Goal: Task Accomplishment & Management: Complete application form

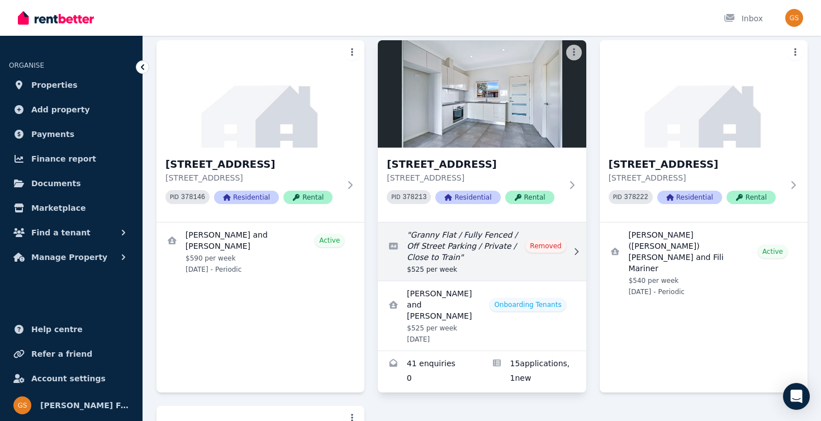
scroll to position [83, 0]
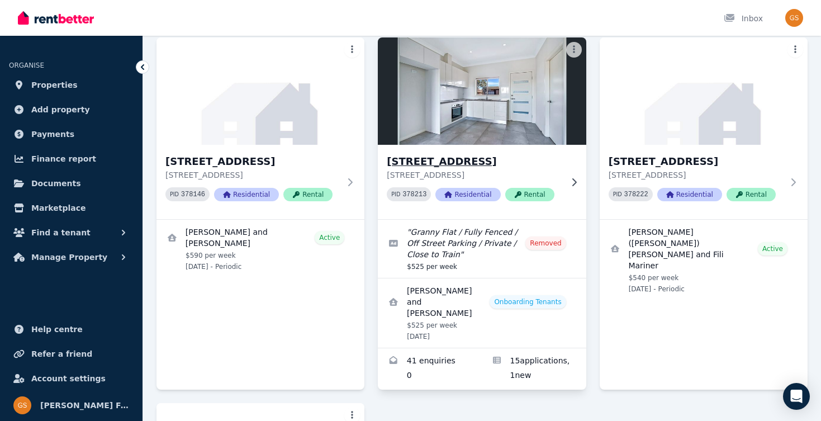
click at [461, 165] on h3 "15A Crown St, Riverstone" at bounding box center [474, 162] width 174 height 16
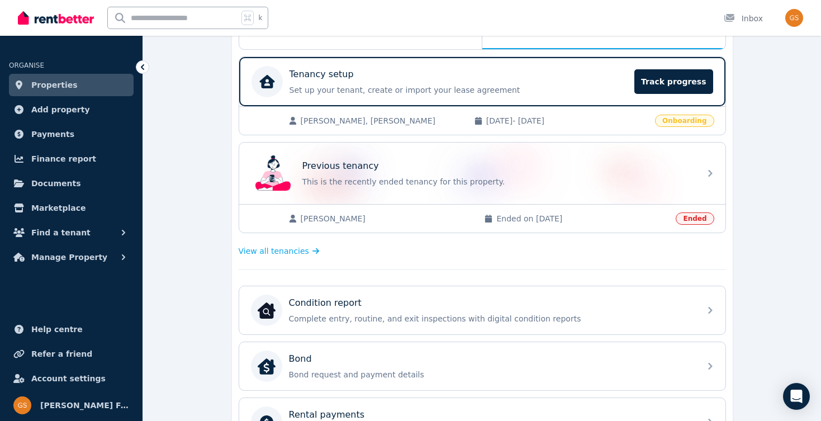
scroll to position [210, 0]
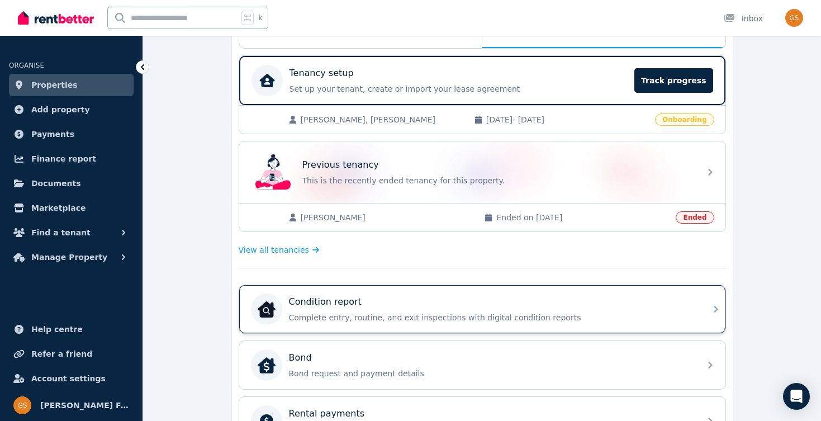
click at [433, 307] on div "Condition report" at bounding box center [491, 301] width 405 height 13
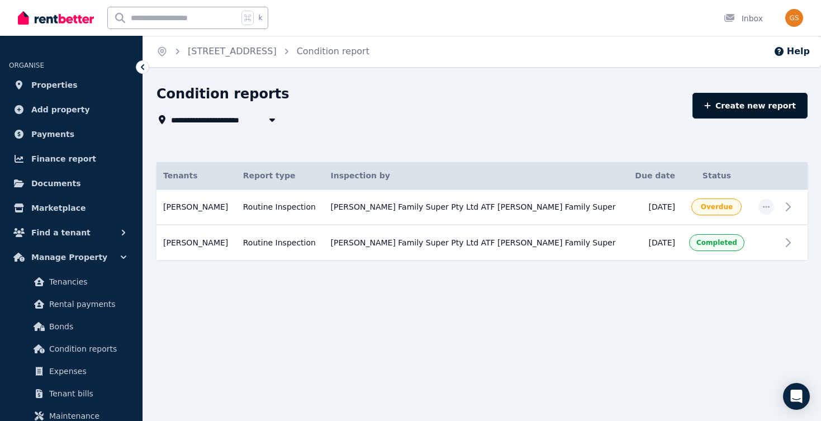
click at [763, 102] on link "Create new report" at bounding box center [750, 106] width 115 height 26
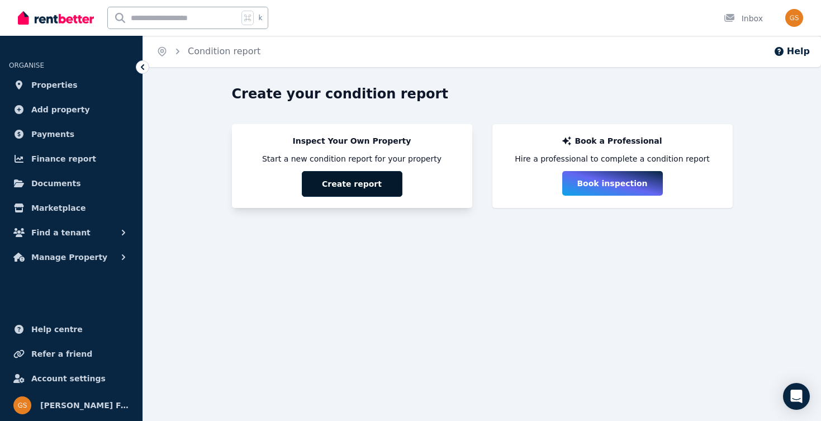
click at [371, 178] on button "Create report" at bounding box center [352, 184] width 101 height 26
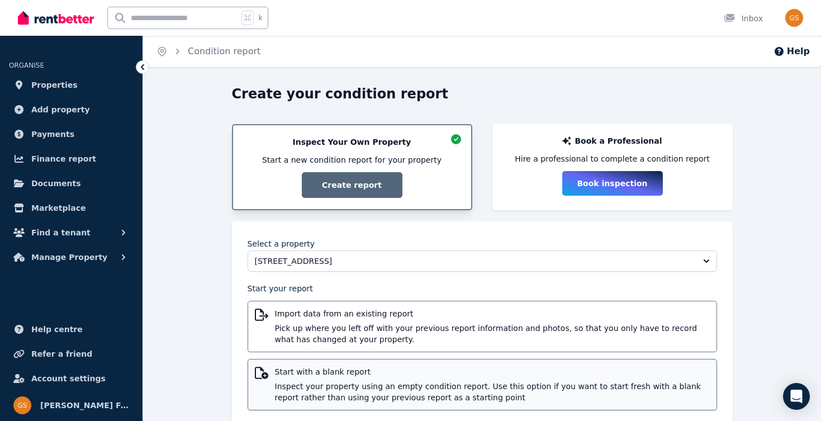
click at [337, 392] on span "Inspect your property using an empty condition report. Use this option if you w…" at bounding box center [492, 392] width 435 height 22
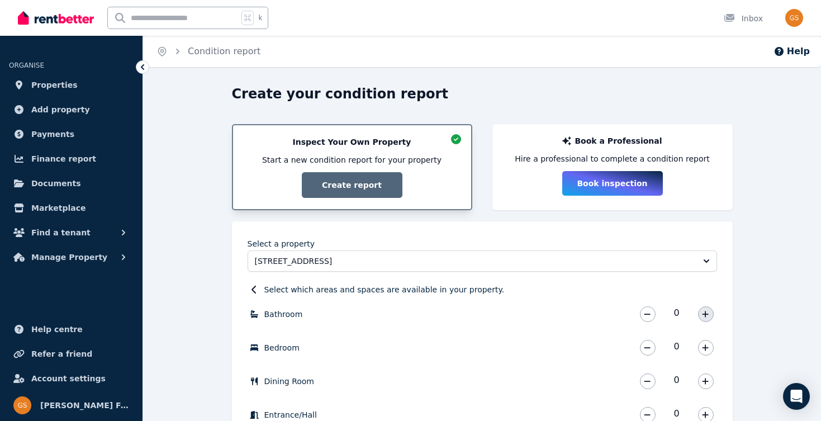
click at [709, 310] on icon "button" at bounding box center [705, 314] width 7 height 8
click at [707, 343] on button "button" at bounding box center [706, 348] width 16 height 16
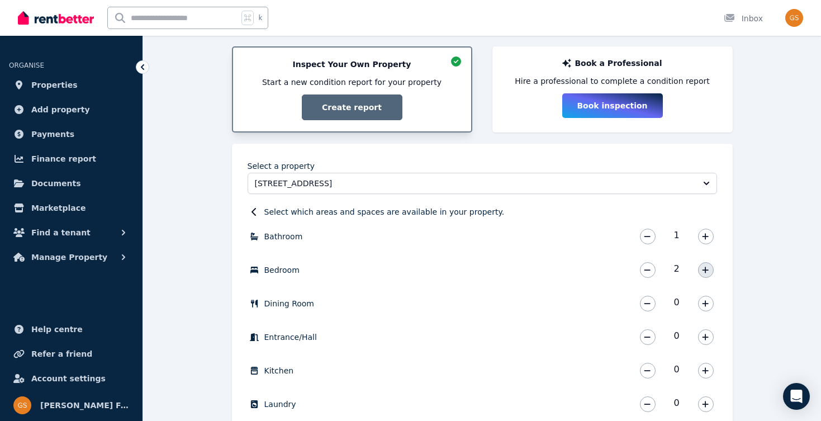
scroll to position [79, 0]
click at [704, 368] on icon "button" at bounding box center [705, 370] width 7 height 8
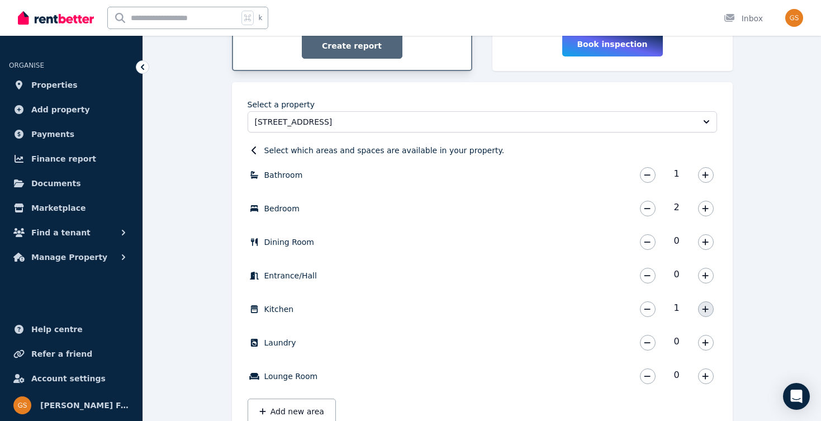
scroll to position [140, 0]
click at [704, 340] on icon "button" at bounding box center [705, 342] width 7 height 8
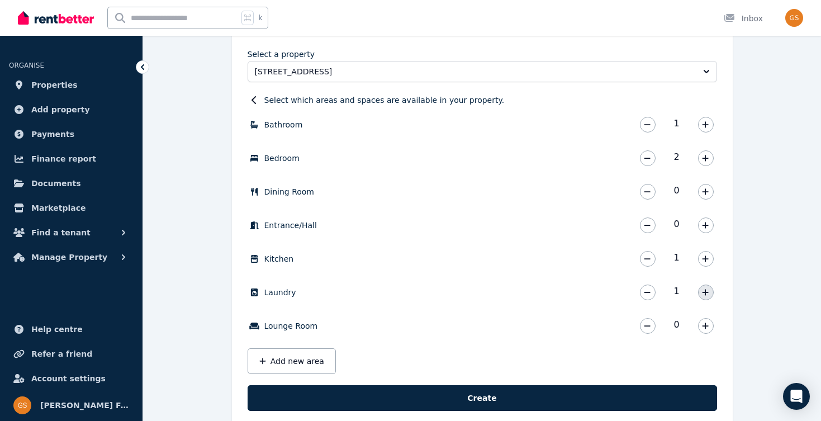
scroll to position [190, 0]
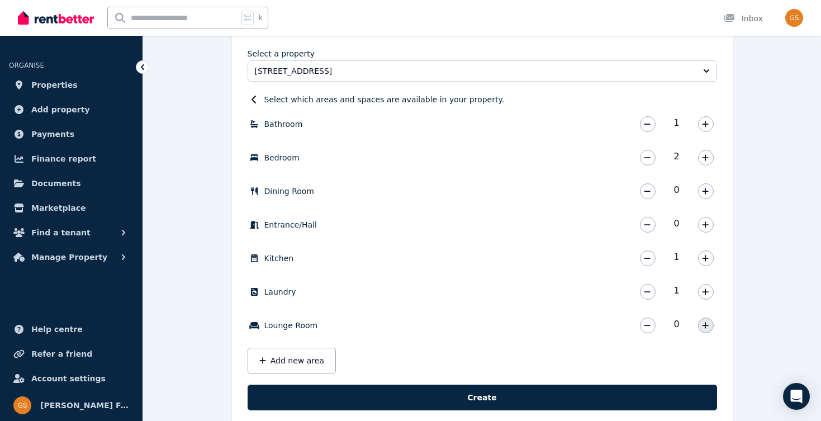
click at [704, 328] on icon "button" at bounding box center [705, 325] width 7 height 8
click at [298, 356] on button "Add new area" at bounding box center [292, 361] width 88 height 26
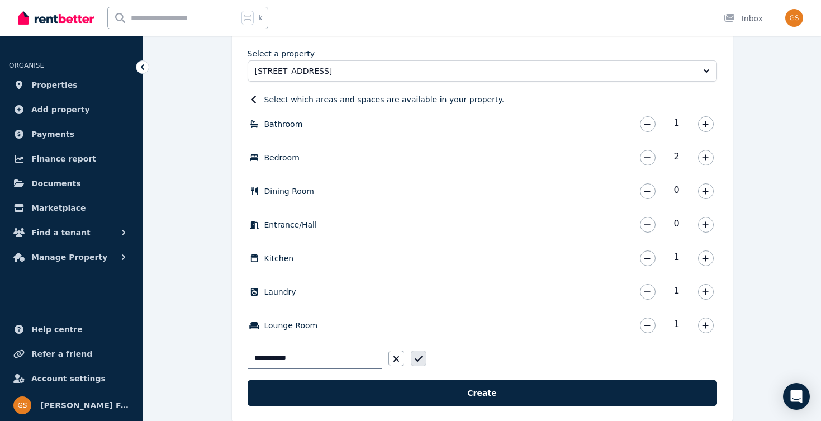
type input "**********"
click at [418, 359] on icon "button" at bounding box center [418, 359] width 8 height 6
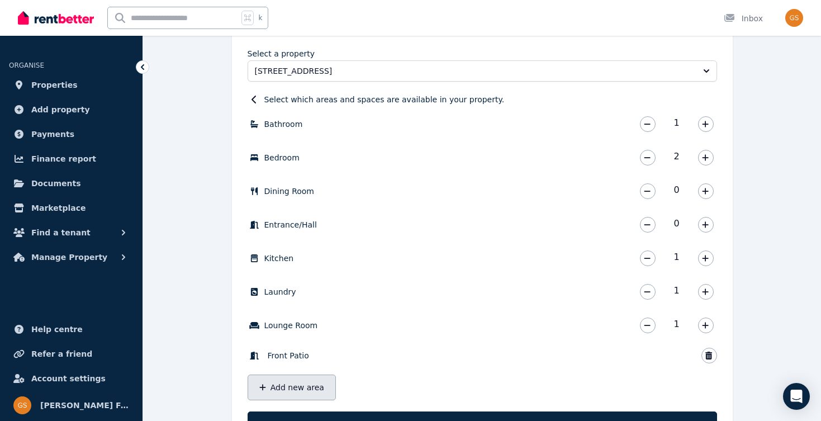
click at [272, 382] on button "Add new area" at bounding box center [292, 388] width 88 height 26
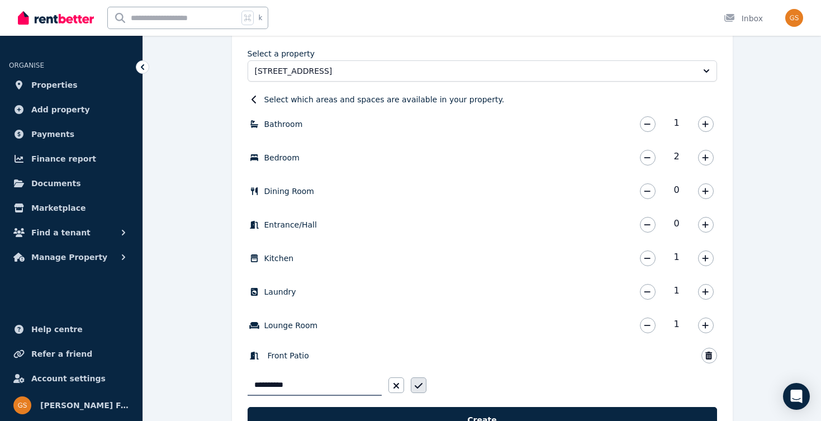
type input "**********"
click at [420, 383] on icon "button" at bounding box center [419, 385] width 8 height 9
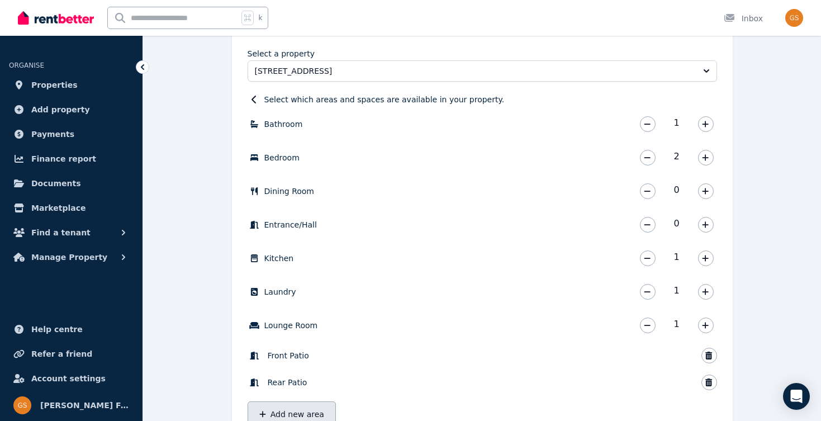
click at [291, 411] on button "Add new area" at bounding box center [292, 414] width 88 height 26
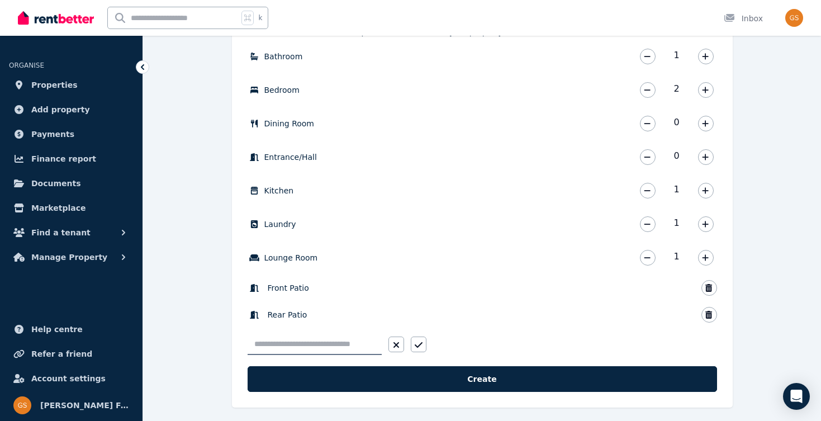
scroll to position [264, 0]
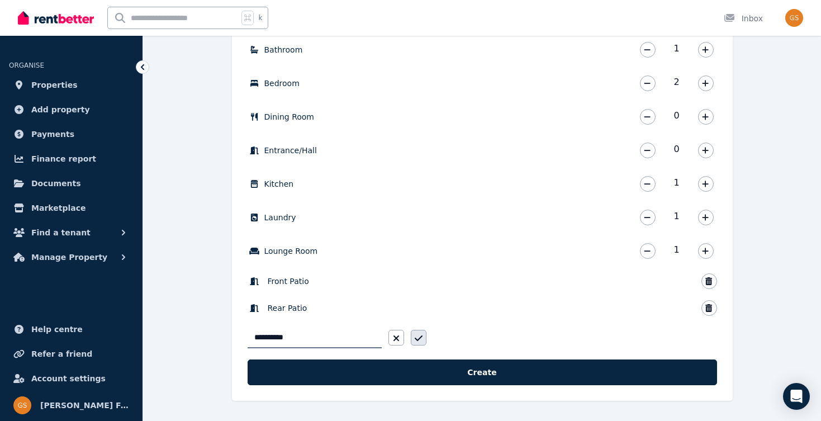
type input "**********"
click at [425, 339] on button "button" at bounding box center [419, 338] width 16 height 16
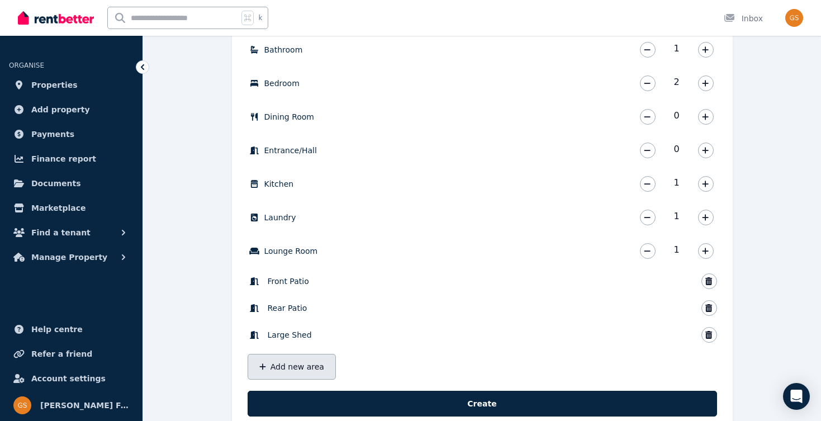
click at [310, 364] on button "Add new area" at bounding box center [292, 367] width 88 height 26
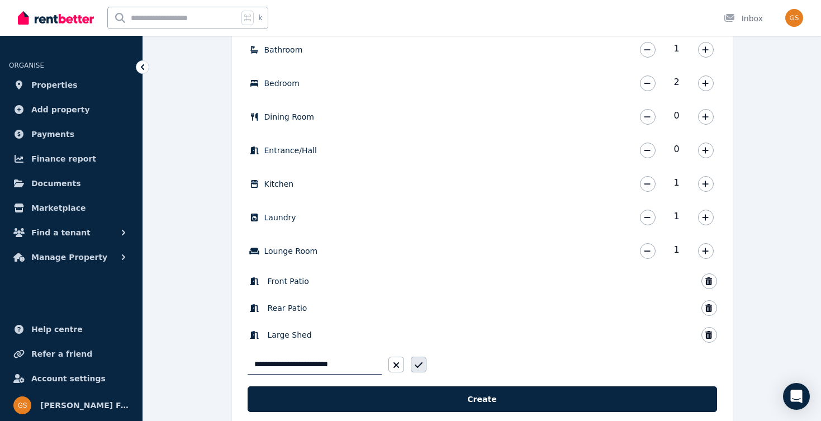
type input "**********"
click at [424, 361] on button "button" at bounding box center [419, 365] width 16 height 16
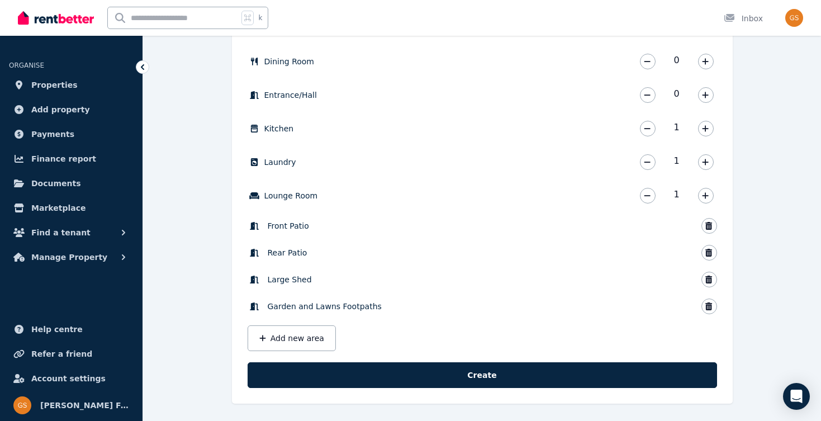
scroll to position [323, 0]
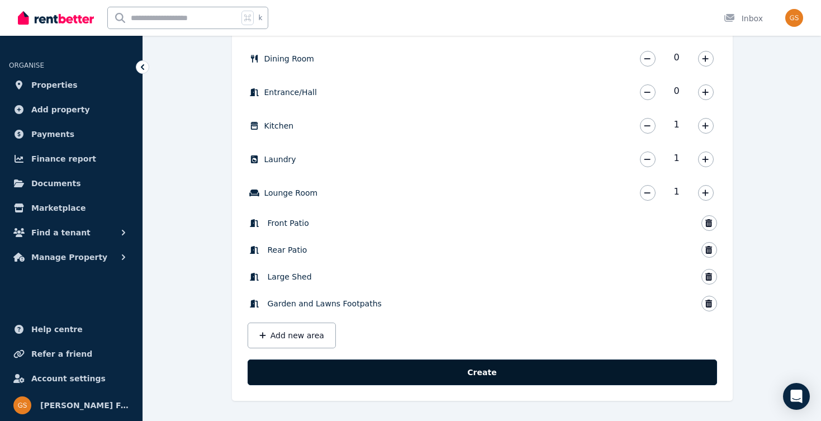
click at [484, 371] on button "Create" at bounding box center [483, 372] width 470 height 26
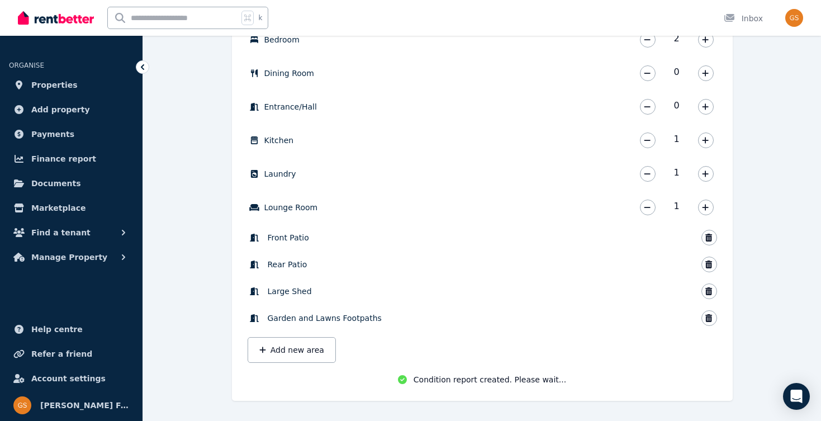
scroll to position [308, 0]
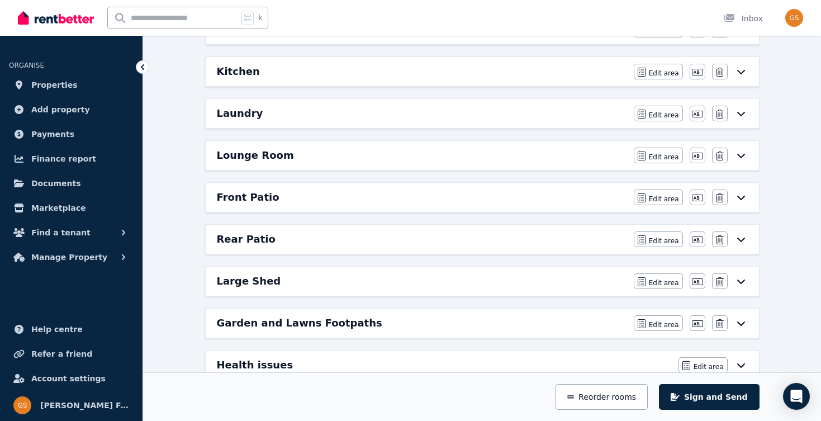
scroll to position [268, 0]
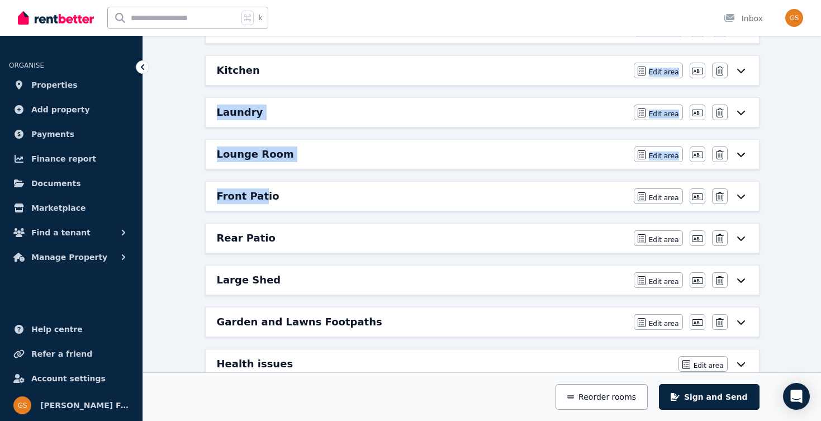
drag, startPoint x: 260, startPoint y: 196, endPoint x: 237, endPoint y: 82, distance: 116.3
click at [237, 82] on div "Bathroom Edit area Edit area Edit name Delete Bedroom 1 Edit area Edit area Edi…" at bounding box center [483, 218] width 564 height 576
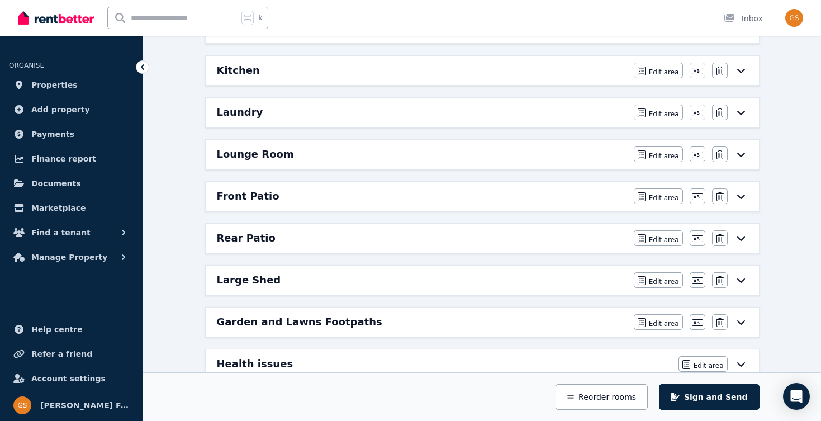
click at [177, 218] on div "Condition report 15A Crown St, Riverstone Add new area Sign and Send 01 Inspect…" at bounding box center [482, 196] width 678 height 758
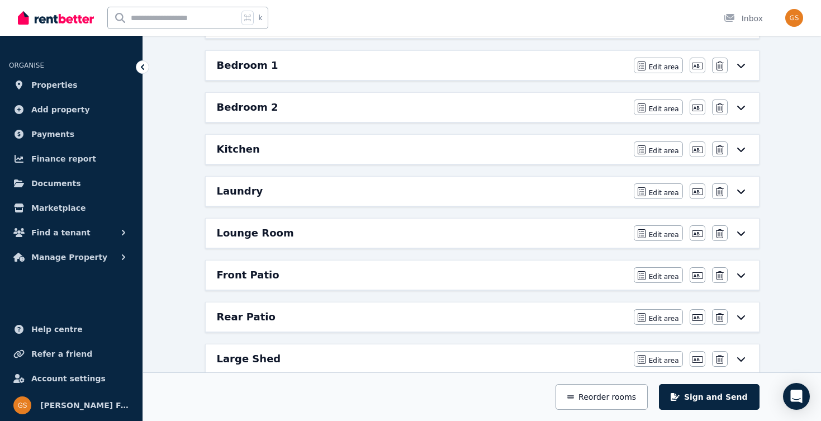
scroll to position [191, 0]
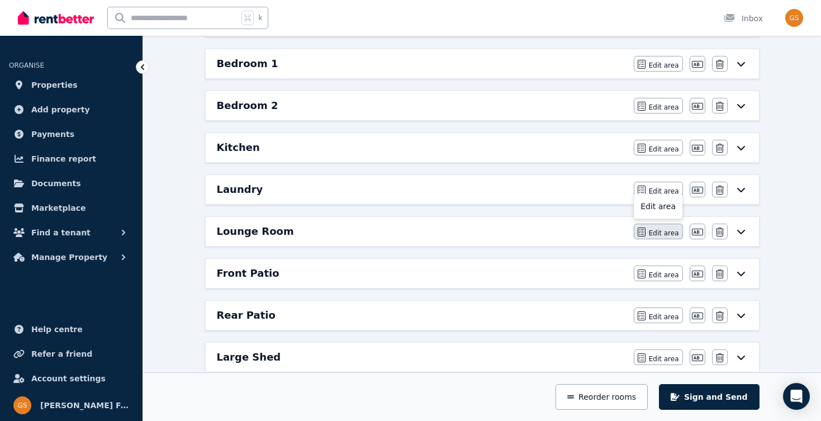
click at [662, 235] on span "Edit area" at bounding box center [664, 233] width 30 height 9
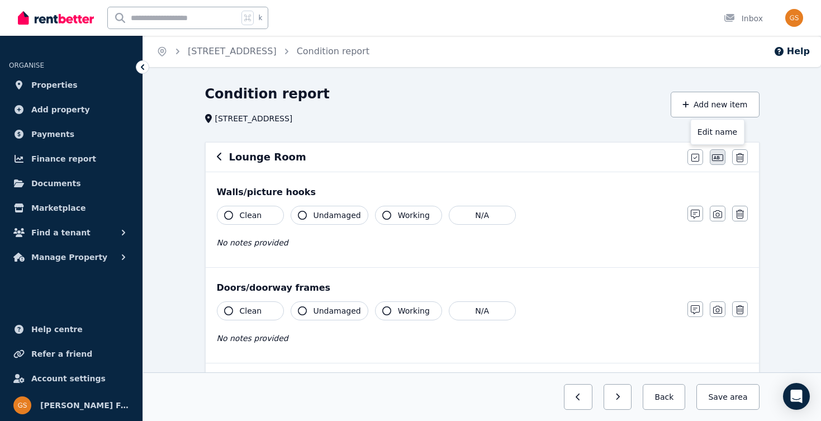
click at [718, 158] on icon "button" at bounding box center [717, 157] width 11 height 7
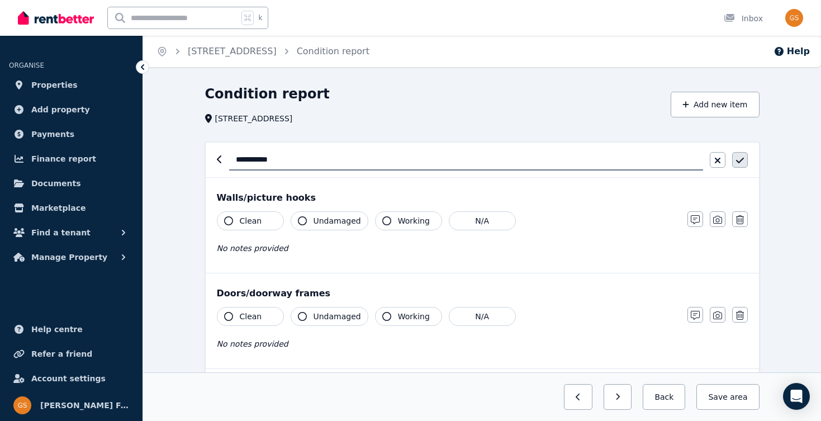
type input "**********"
click at [739, 158] on icon "button" at bounding box center [740, 160] width 8 height 9
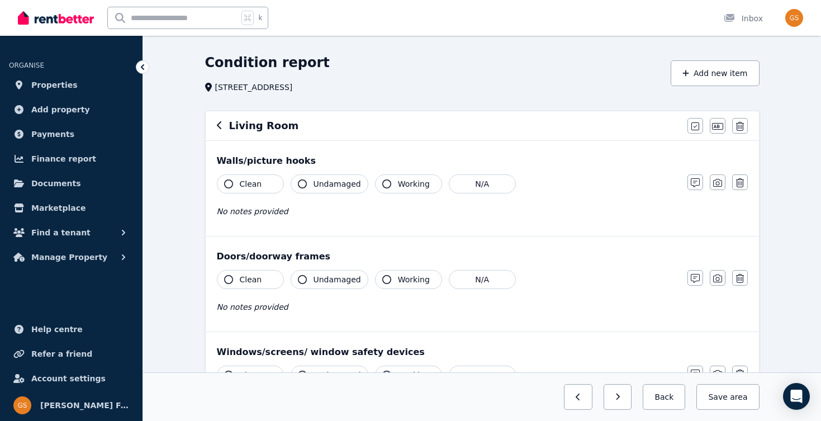
scroll to position [27, 0]
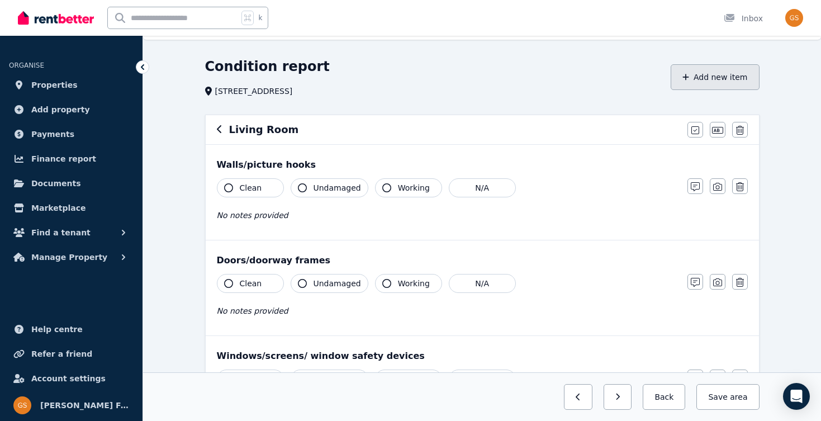
click at [714, 74] on button "Add new item" at bounding box center [715, 77] width 89 height 26
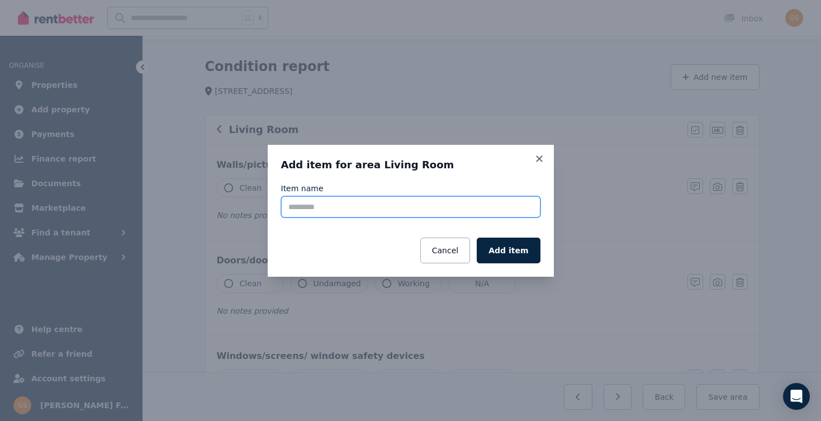
click at [448, 215] on input "Item name" at bounding box center [410, 206] width 259 height 21
type input "**********"
click at [512, 250] on button "Add item" at bounding box center [508, 251] width 63 height 26
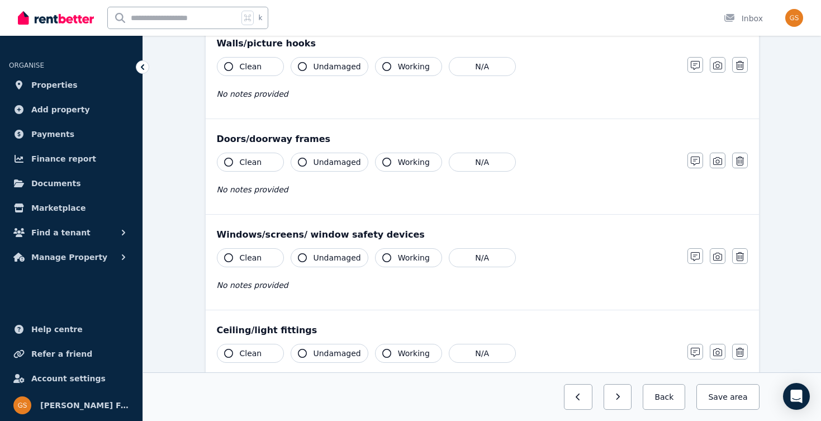
scroll to position [0, 0]
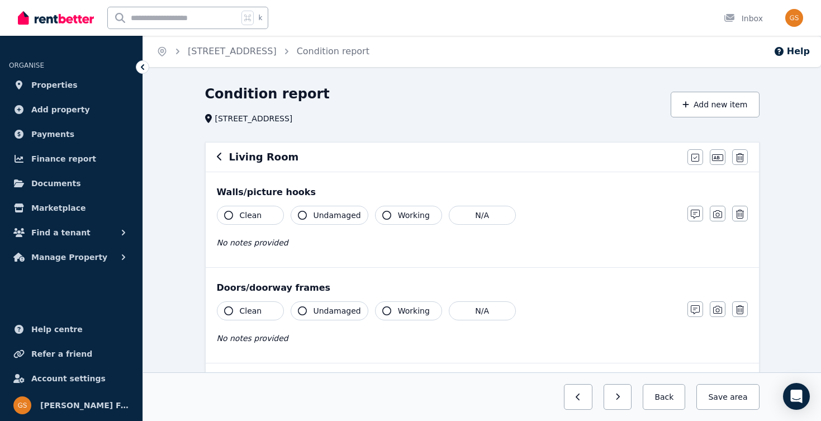
click at [219, 156] on icon "button" at bounding box center [220, 156] width 6 height 9
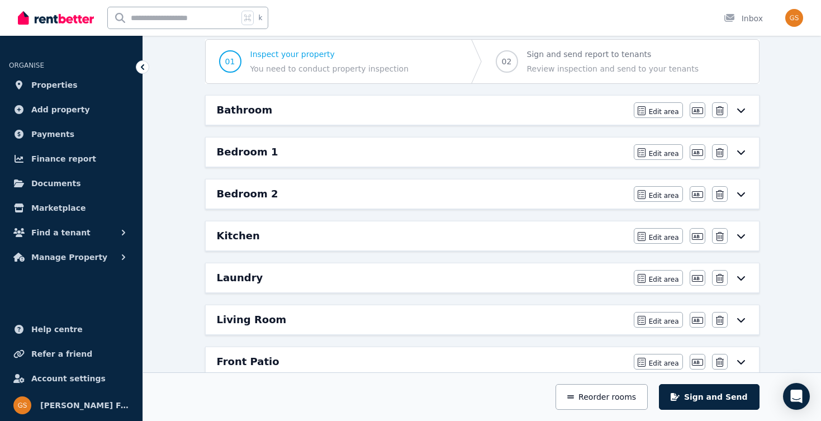
scroll to position [103, 0]
click at [646, 234] on icon "button" at bounding box center [642, 235] width 8 height 9
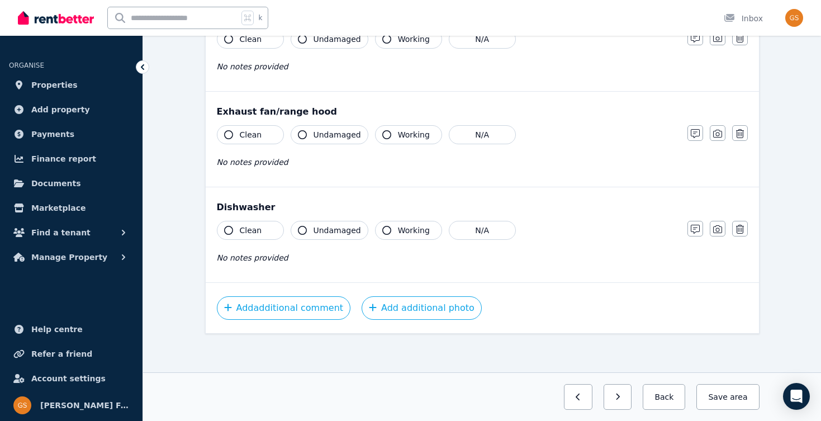
scroll to position [1325, 0]
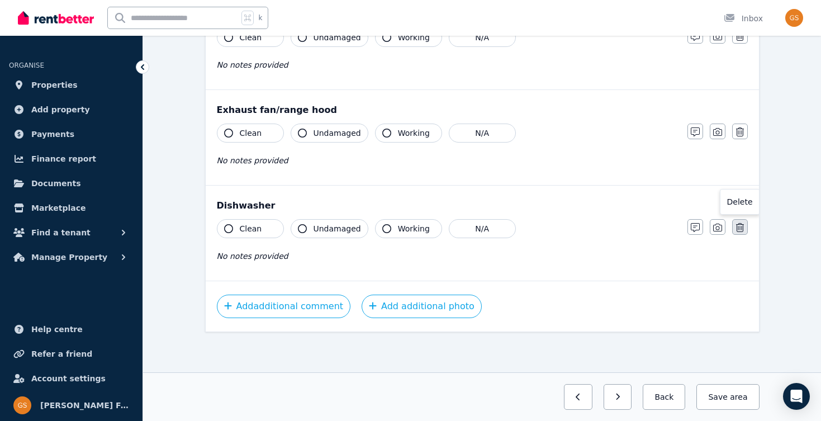
click at [740, 226] on icon "button" at bounding box center [740, 227] width 8 height 9
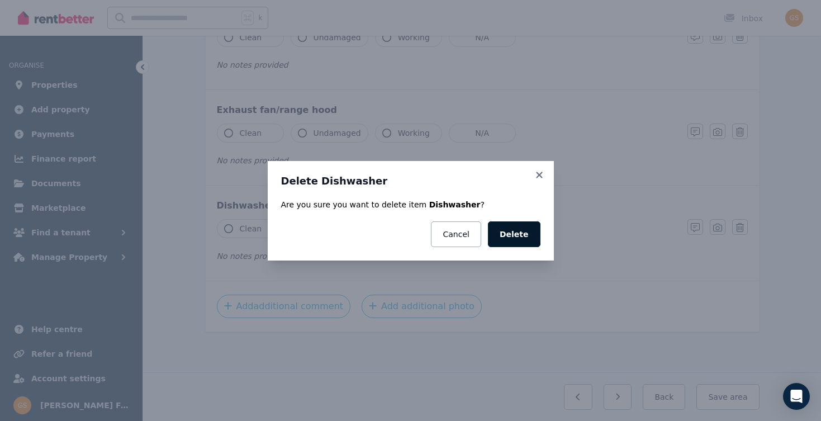
click at [516, 239] on button "Delete" at bounding box center [514, 234] width 53 height 26
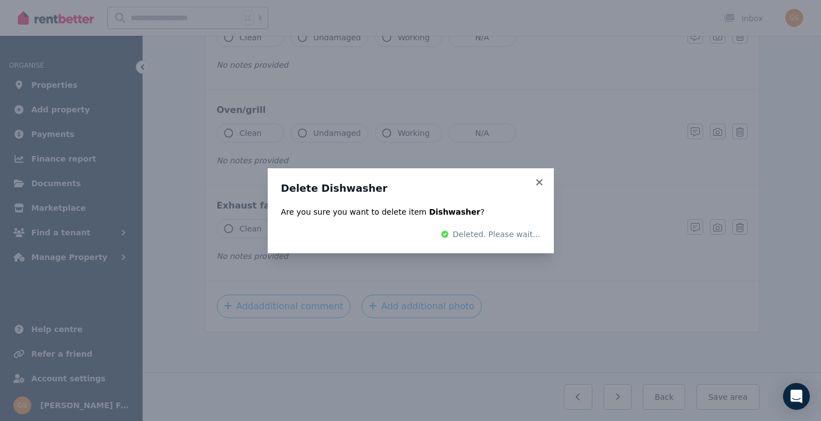
scroll to position [1229, 0]
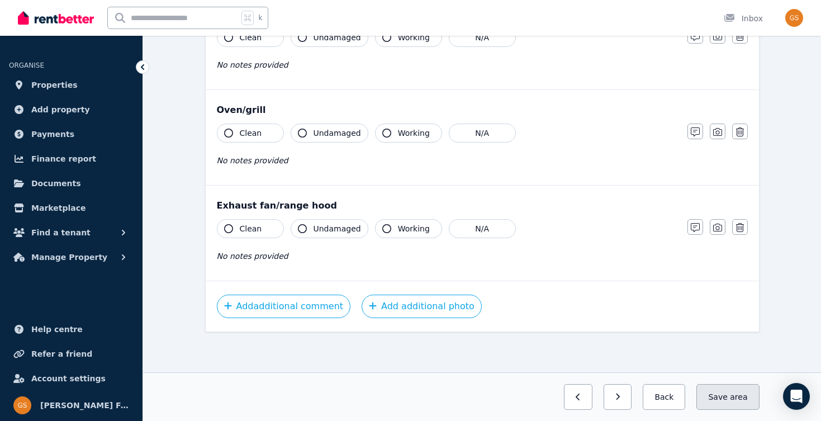
click at [725, 394] on button "Save area" at bounding box center [728, 397] width 63 height 26
click at [662, 397] on button "Back" at bounding box center [660, 397] width 52 height 26
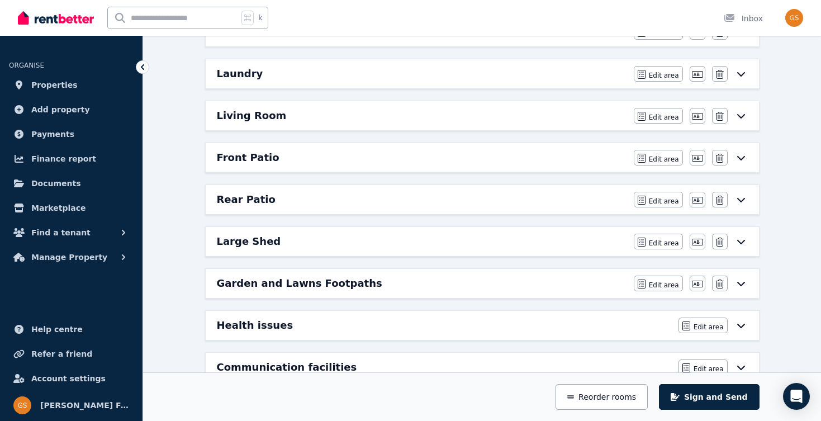
scroll to position [300, 0]
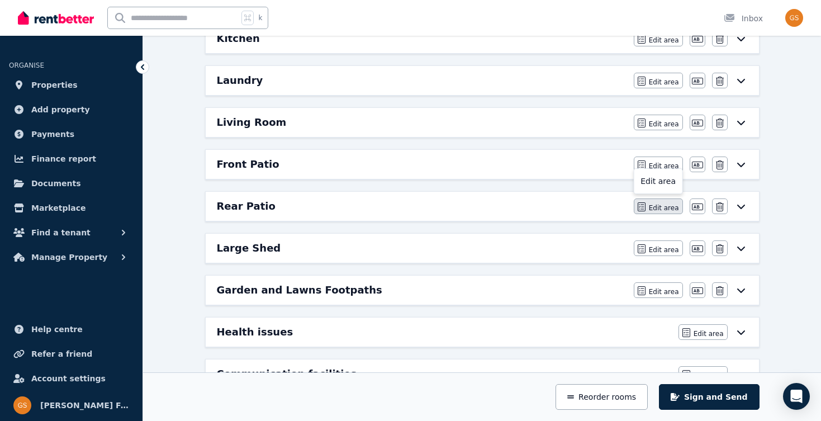
click at [662, 203] on span "Edit area" at bounding box center [664, 207] width 30 height 9
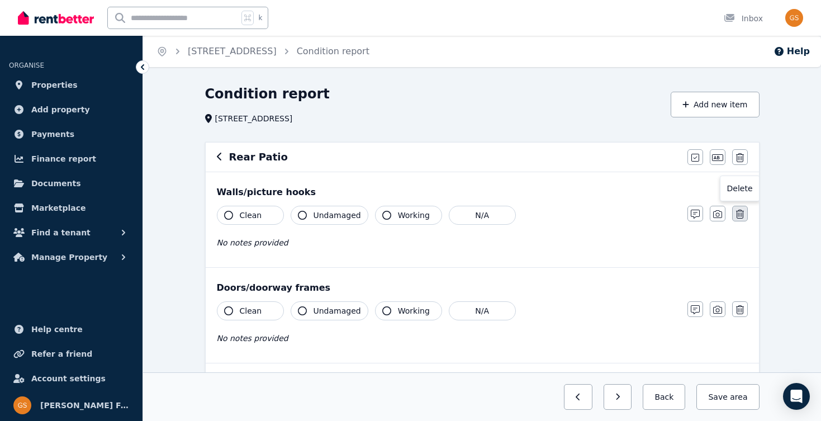
click at [742, 212] on icon "button" at bounding box center [740, 214] width 8 height 9
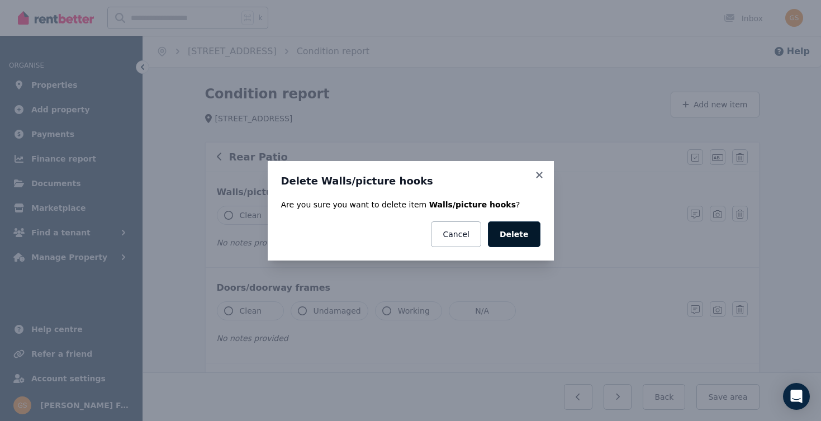
click at [523, 234] on button "Delete" at bounding box center [514, 234] width 53 height 26
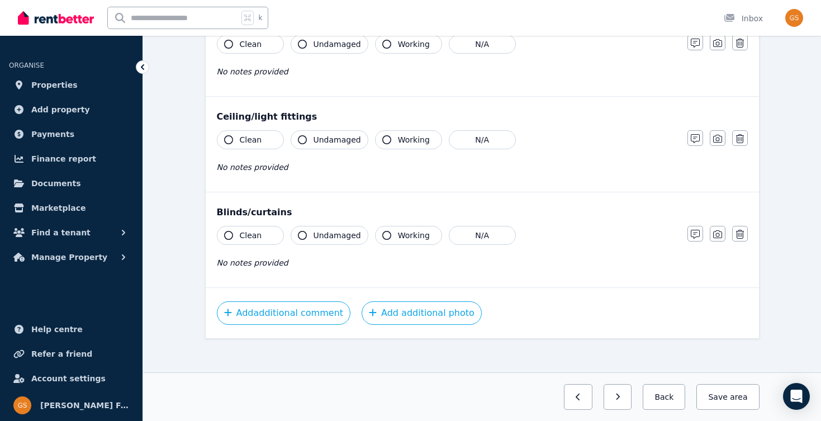
scroll to position [268, 0]
click at [739, 231] on icon "button" at bounding box center [740, 233] width 8 height 9
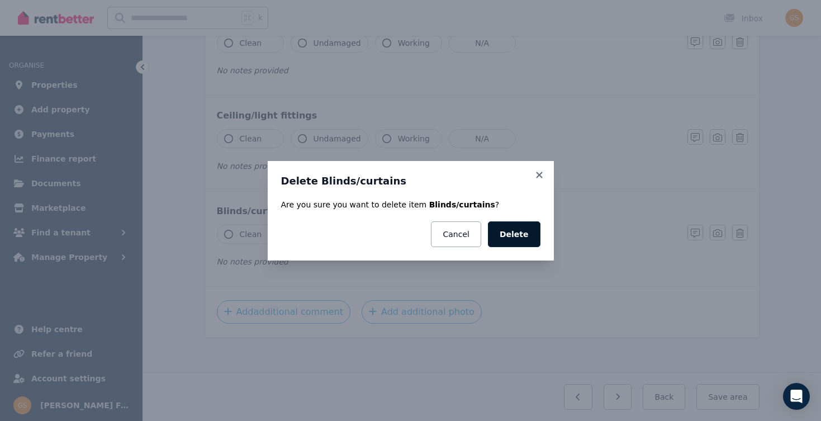
click at [520, 234] on button "Delete" at bounding box center [514, 234] width 53 height 26
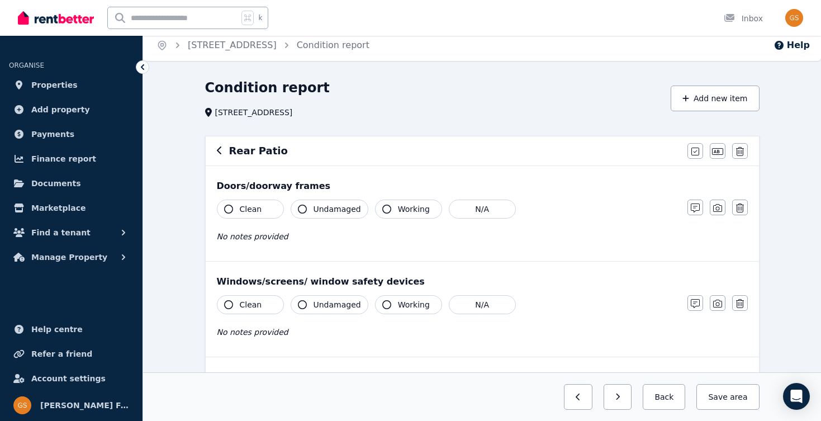
scroll to position [0, 0]
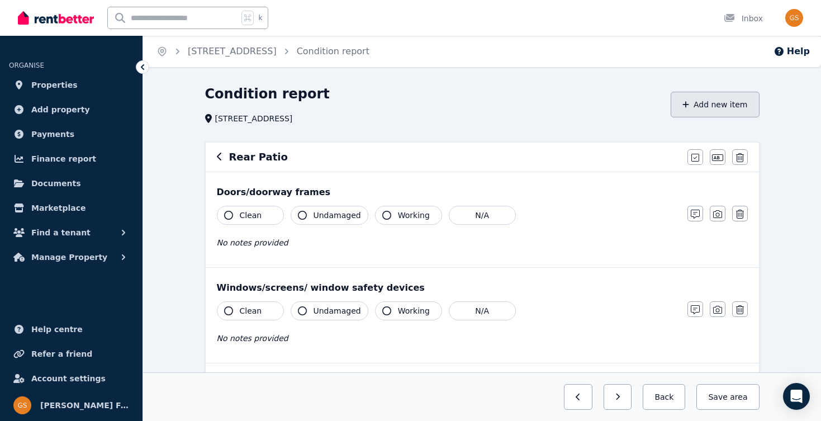
click at [701, 105] on button "Add new item" at bounding box center [715, 105] width 89 height 26
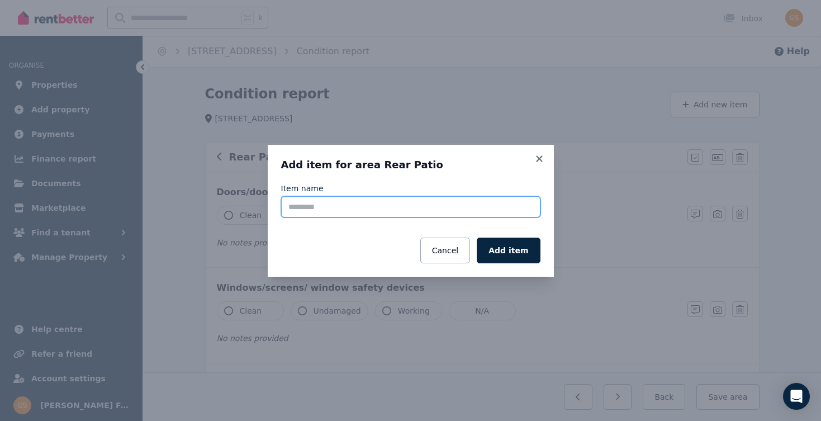
click at [413, 208] on input "Item name" at bounding box center [410, 206] width 259 height 21
type input "*****"
click at [517, 251] on button "Add item" at bounding box center [508, 251] width 63 height 26
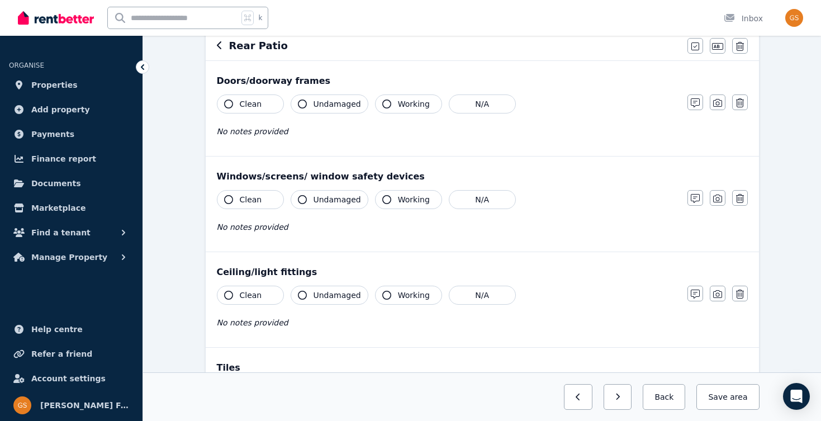
scroll to position [273, 0]
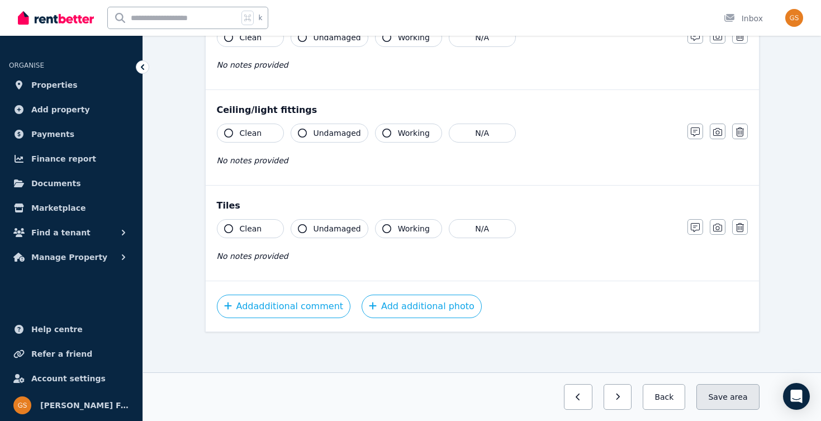
click at [735, 395] on span "area" at bounding box center [738, 396] width 17 height 11
click at [658, 392] on button "Back" at bounding box center [660, 397] width 52 height 26
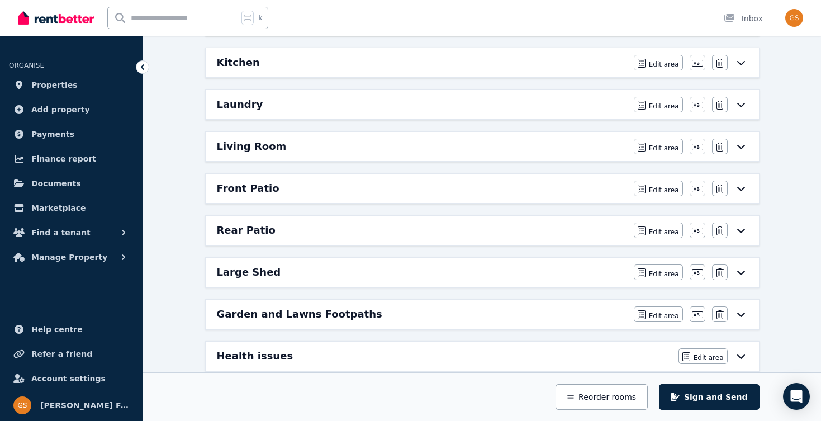
scroll to position [276, 0]
click at [656, 233] on span "Edit area" at bounding box center [664, 232] width 30 height 9
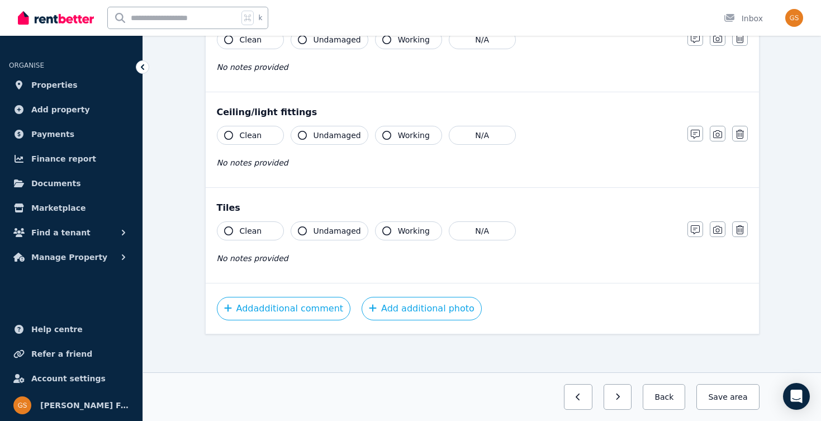
scroll to position [0, 0]
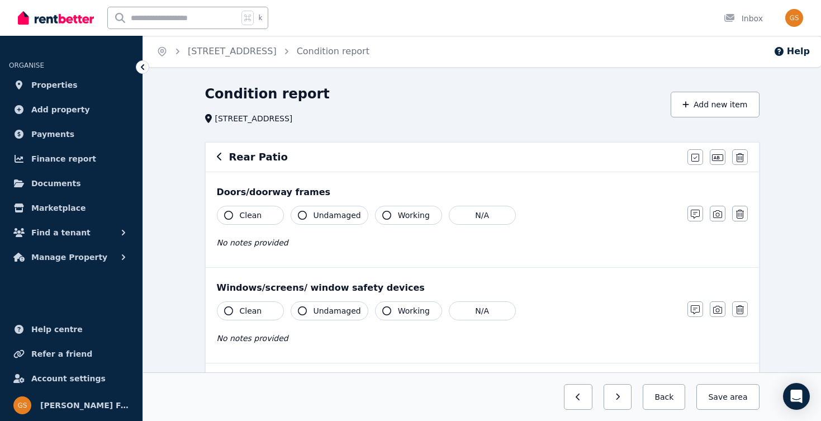
click at [217, 156] on icon "button" at bounding box center [219, 157] width 4 height 8
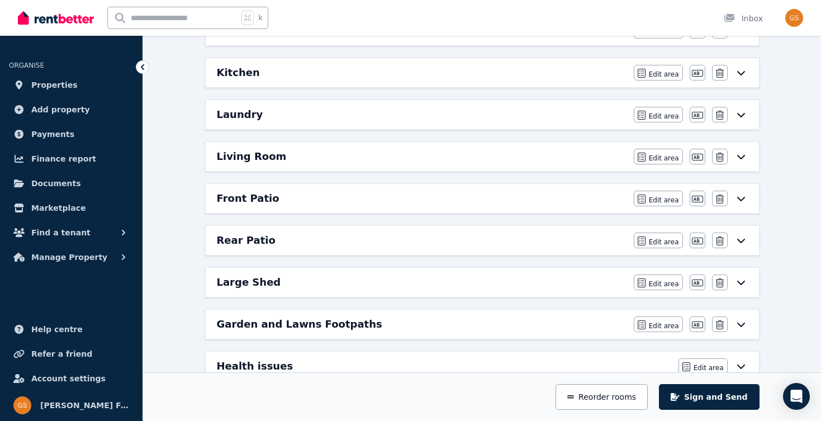
scroll to position [267, 0]
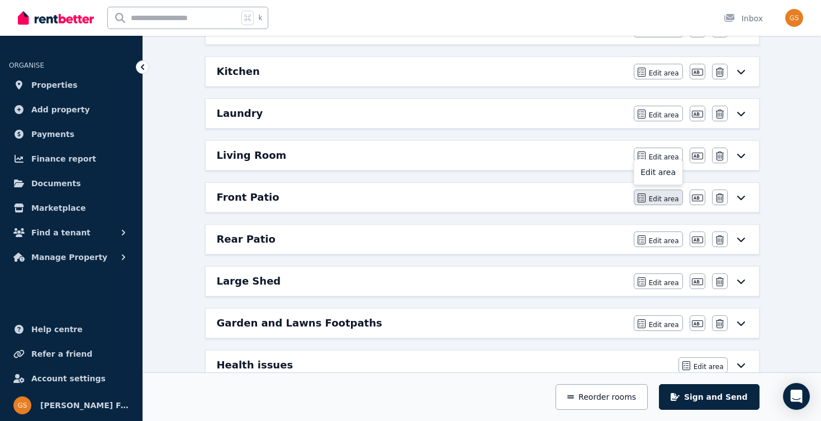
click at [659, 198] on span "Edit area" at bounding box center [664, 199] width 30 height 9
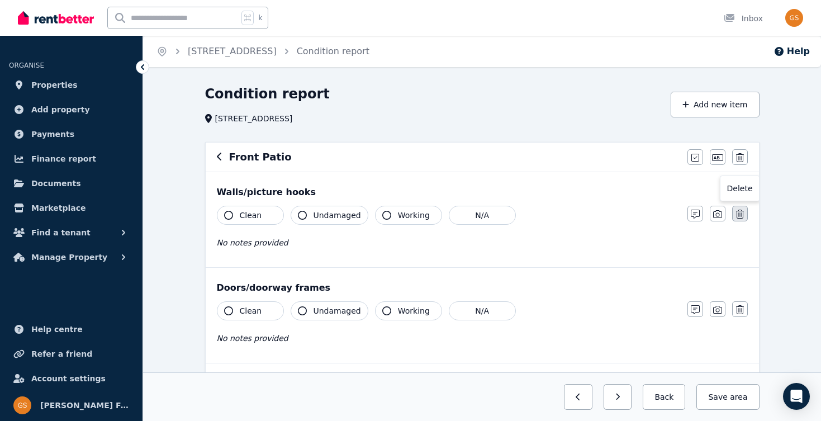
click at [741, 212] on icon "button" at bounding box center [740, 214] width 8 height 9
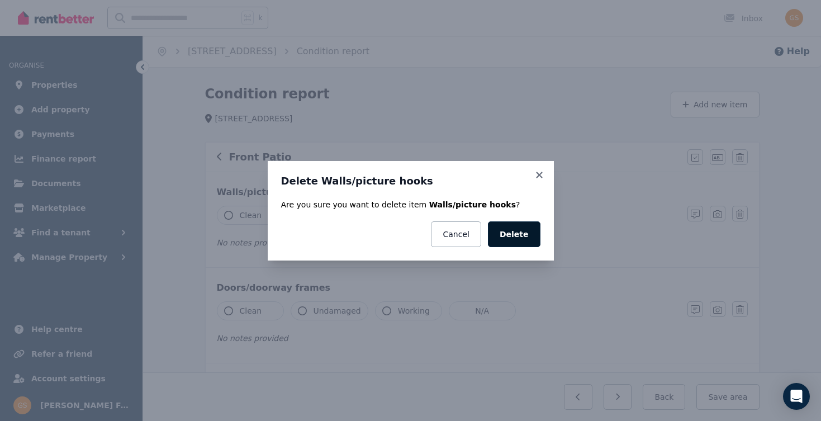
click at [509, 236] on button "Delete" at bounding box center [514, 234] width 53 height 26
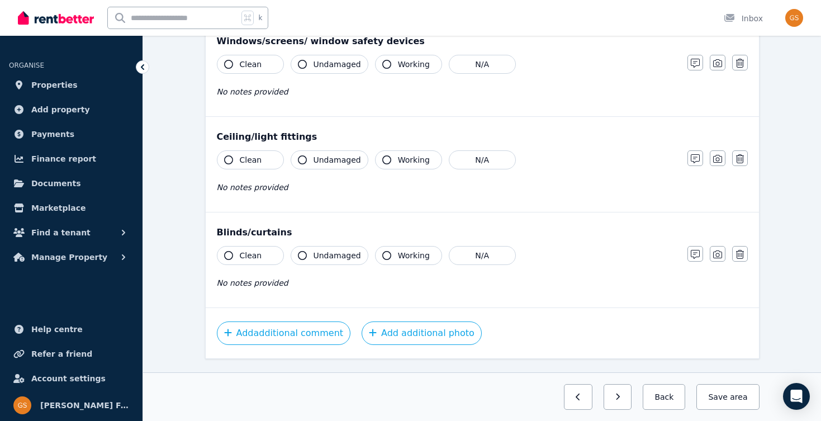
scroll to position [248, 0]
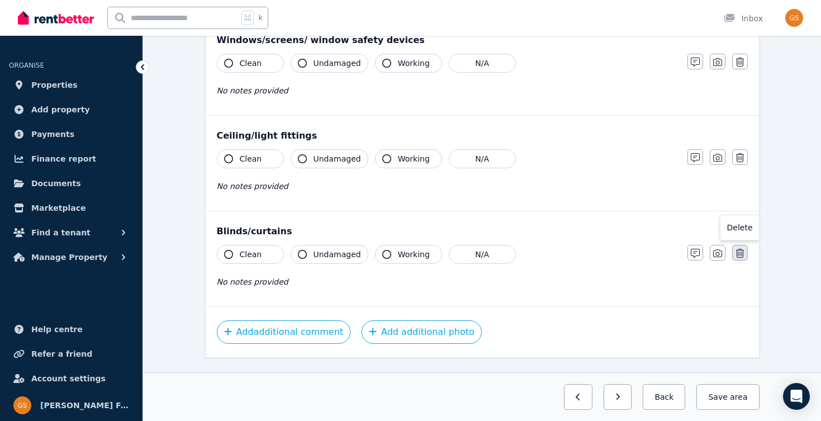
click at [745, 255] on button "button" at bounding box center [740, 253] width 16 height 16
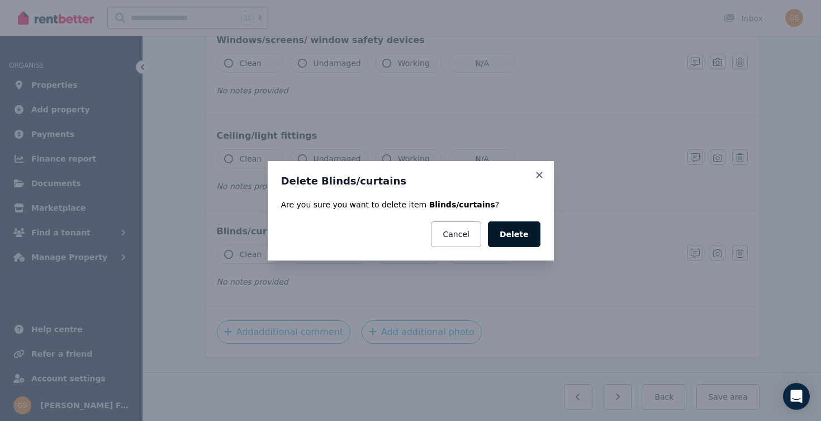
click at [511, 238] on button "Delete" at bounding box center [514, 234] width 53 height 26
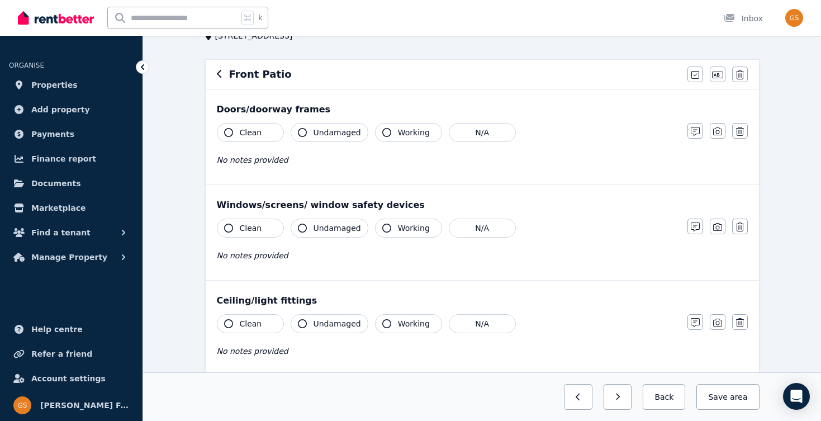
scroll to position [0, 0]
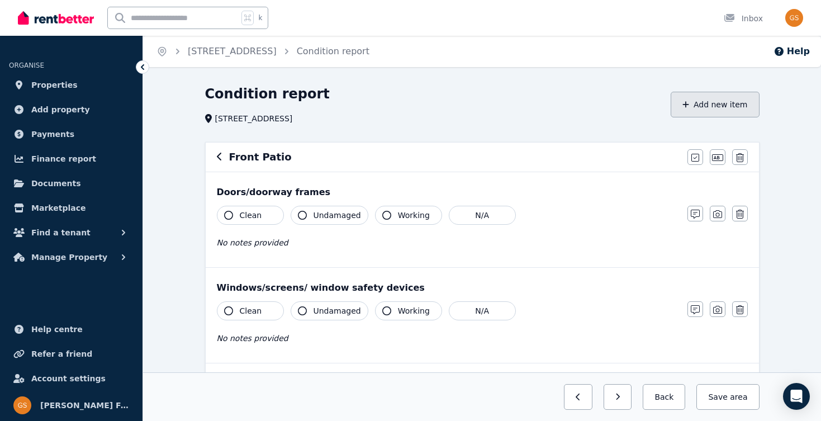
click at [707, 103] on button "Add new item" at bounding box center [715, 105] width 89 height 26
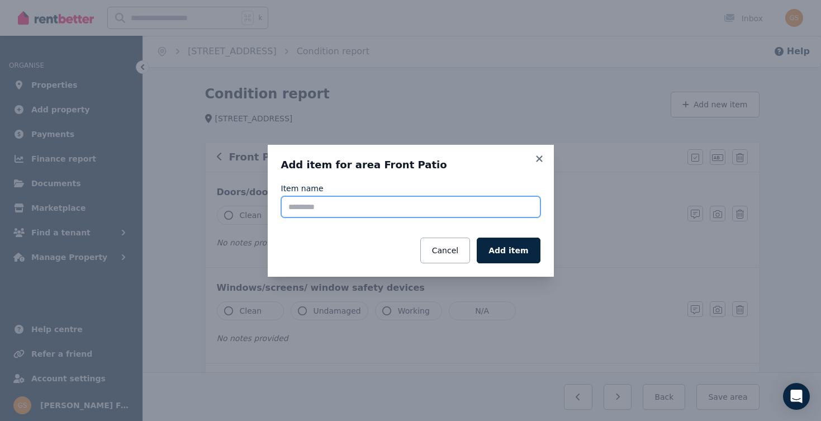
click at [338, 205] on input "Item name" at bounding box center [410, 206] width 259 height 21
type input "*****"
click at [512, 250] on button "Add item" at bounding box center [508, 251] width 63 height 26
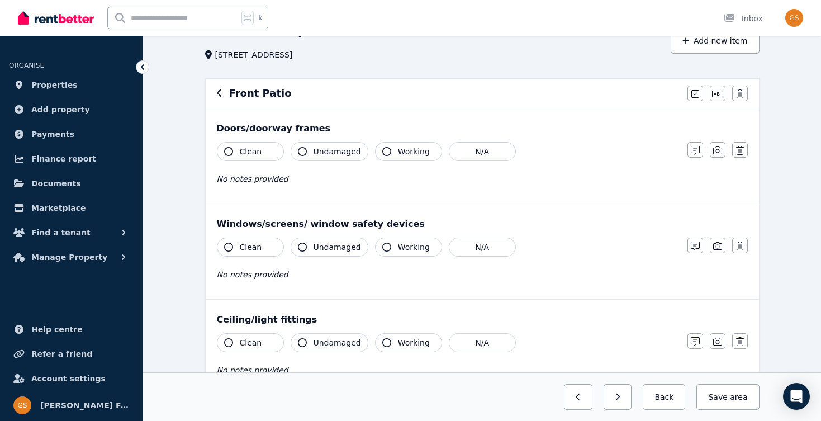
scroll to position [65, 0]
click at [732, 399] on span "area" at bounding box center [738, 396] width 17 height 11
click at [217, 89] on icon "button" at bounding box center [220, 91] width 6 height 9
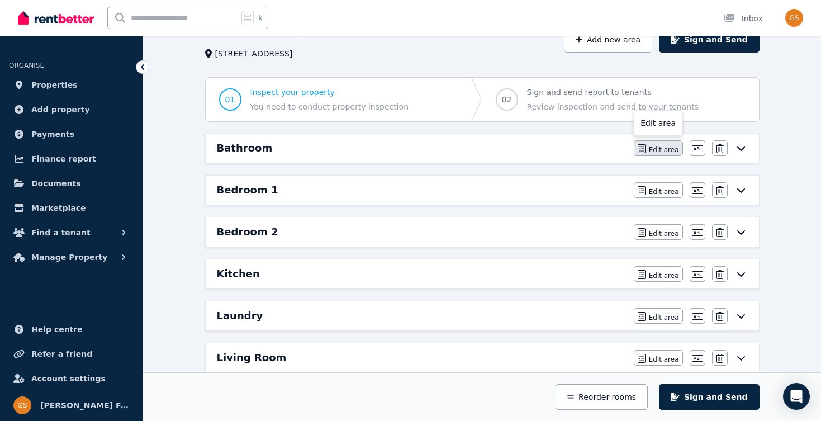
click at [655, 146] on span "Edit area" at bounding box center [664, 149] width 30 height 9
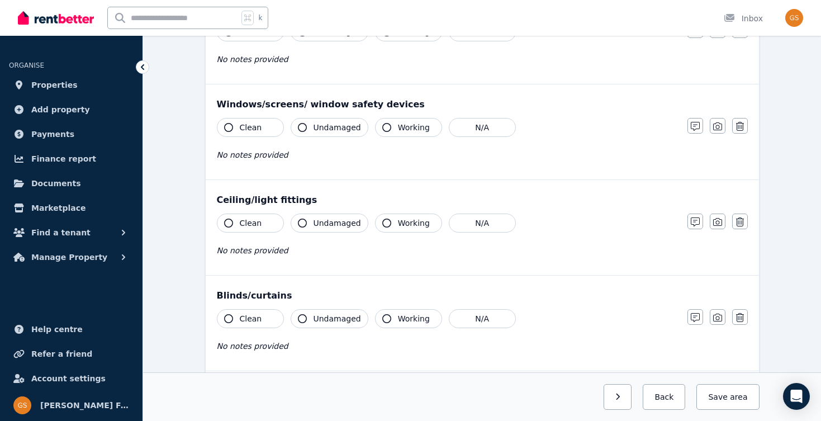
scroll to position [0, 0]
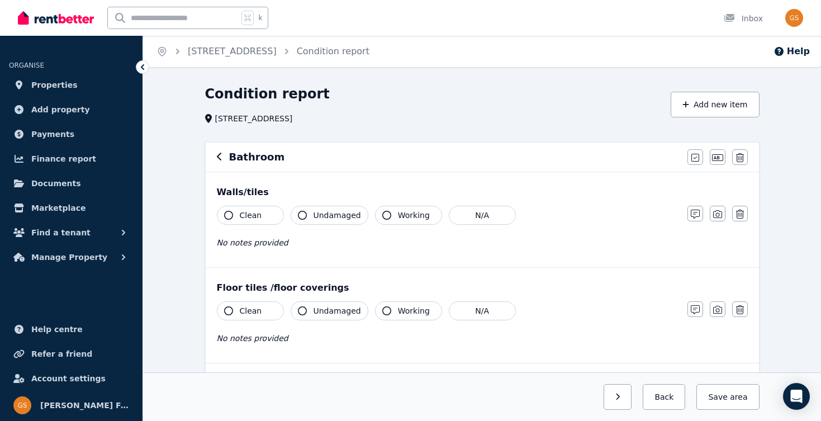
click at [217, 156] on icon "button" at bounding box center [220, 156] width 6 height 9
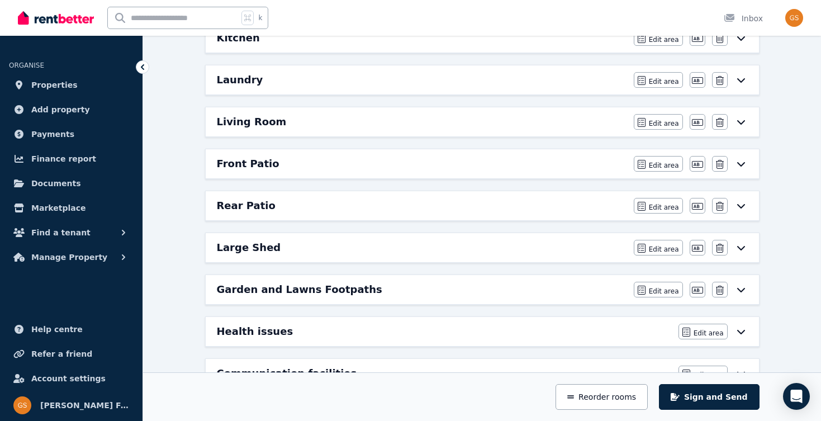
scroll to position [302, 0]
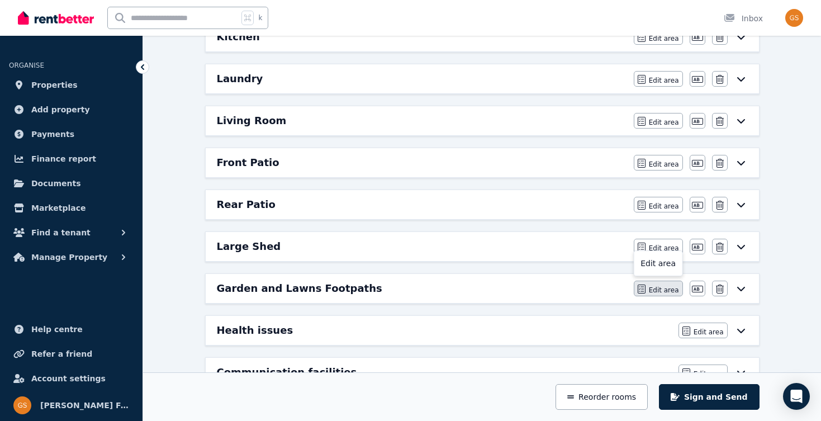
click at [653, 288] on span "Edit area" at bounding box center [664, 290] width 30 height 9
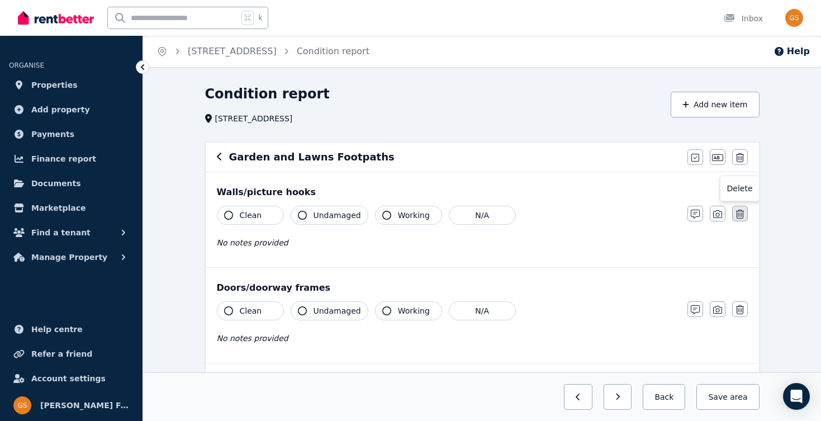
click at [742, 214] on icon "button" at bounding box center [740, 214] width 8 height 9
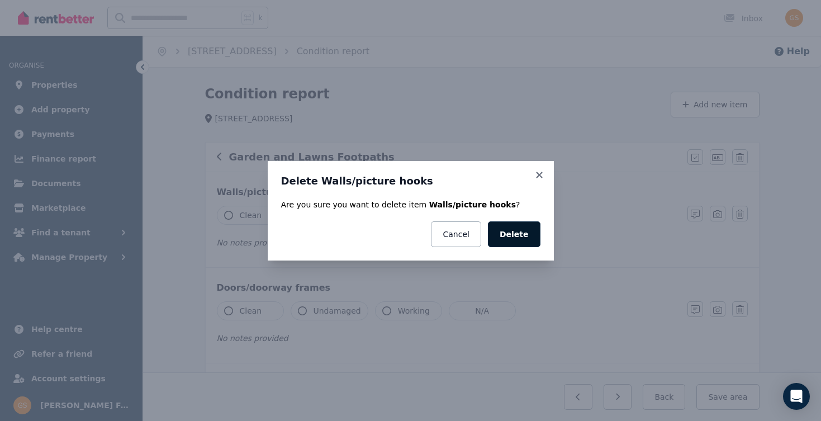
click at [518, 231] on button "Delete" at bounding box center [514, 234] width 53 height 26
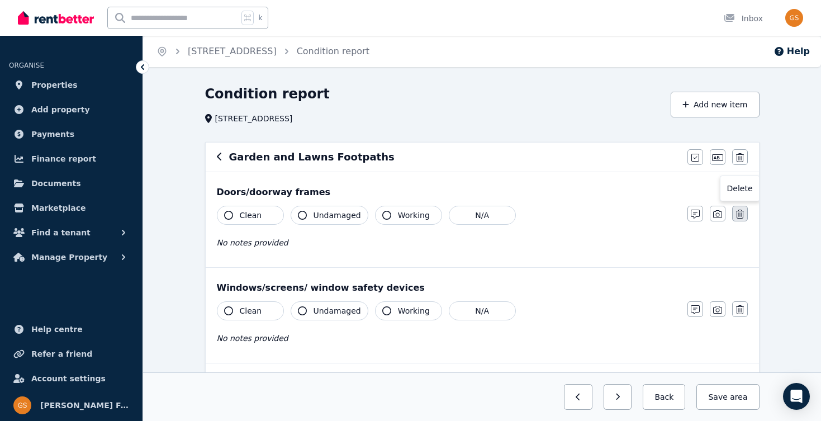
click at [738, 212] on icon "button" at bounding box center [740, 214] width 8 height 9
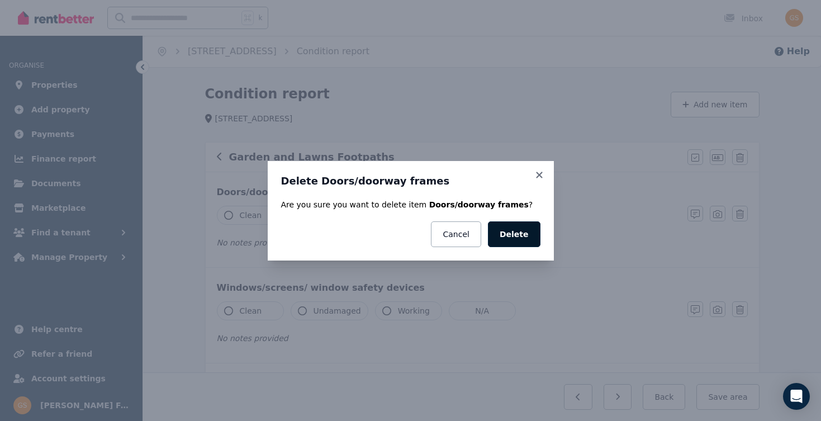
click at [520, 235] on button "Delete" at bounding box center [514, 234] width 53 height 26
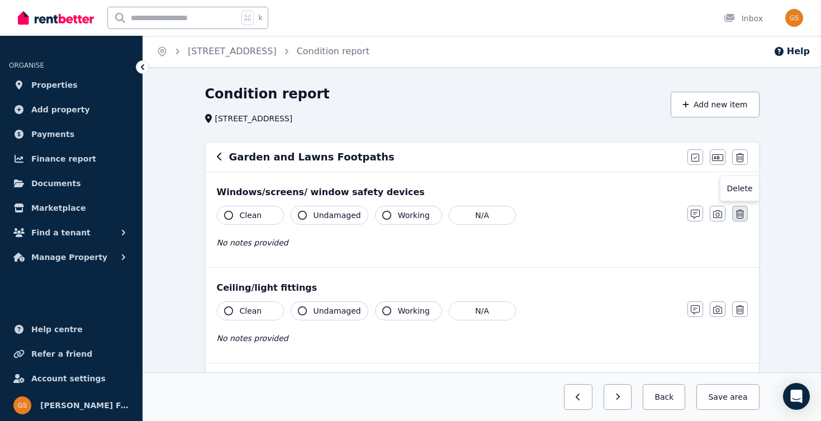
click at [739, 212] on icon "button" at bounding box center [740, 214] width 8 height 9
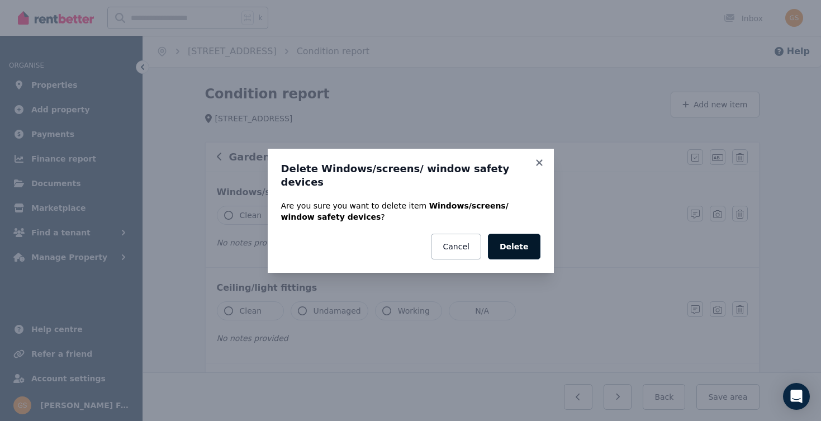
click at [510, 238] on button "Delete" at bounding box center [514, 247] width 53 height 26
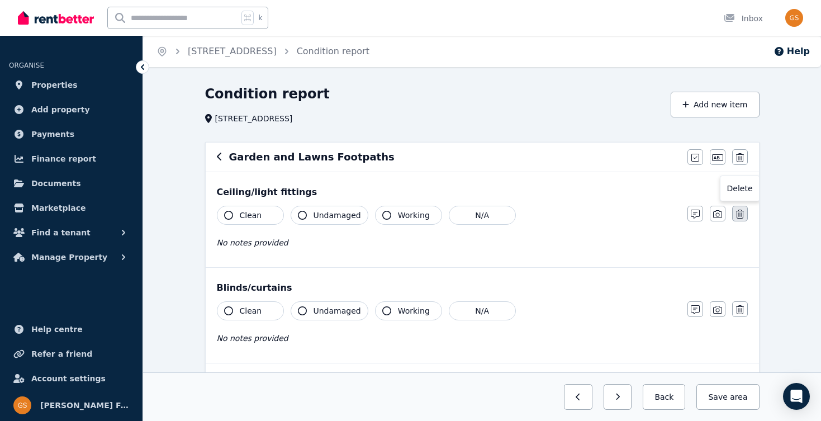
click at [739, 217] on icon "button" at bounding box center [740, 214] width 8 height 9
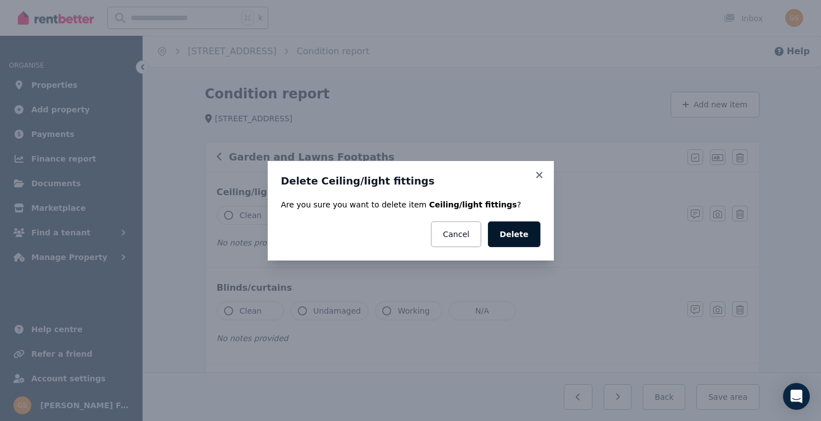
click at [526, 238] on button "Delete" at bounding box center [514, 234] width 53 height 26
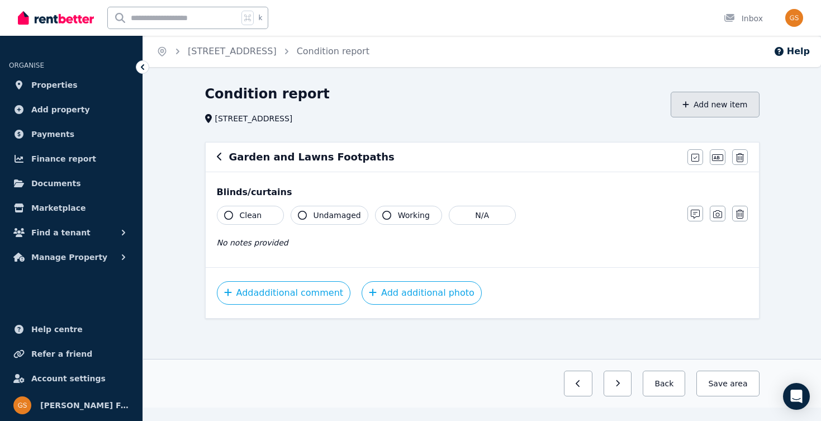
click at [706, 102] on button "Add new item" at bounding box center [715, 105] width 89 height 26
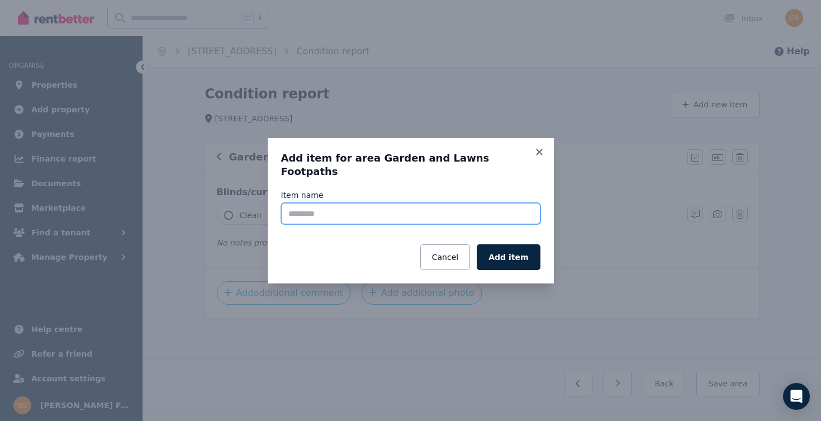
click at [447, 209] on input "Item name" at bounding box center [410, 213] width 259 height 21
type input "**********"
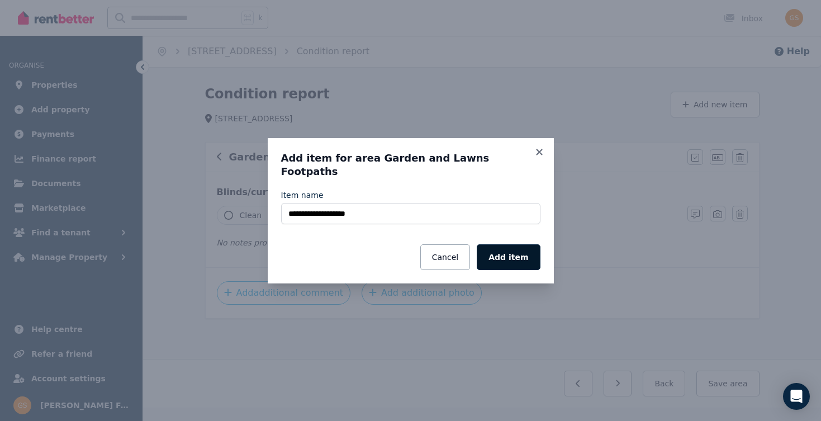
click at [503, 244] on button "Add item" at bounding box center [508, 257] width 63 height 26
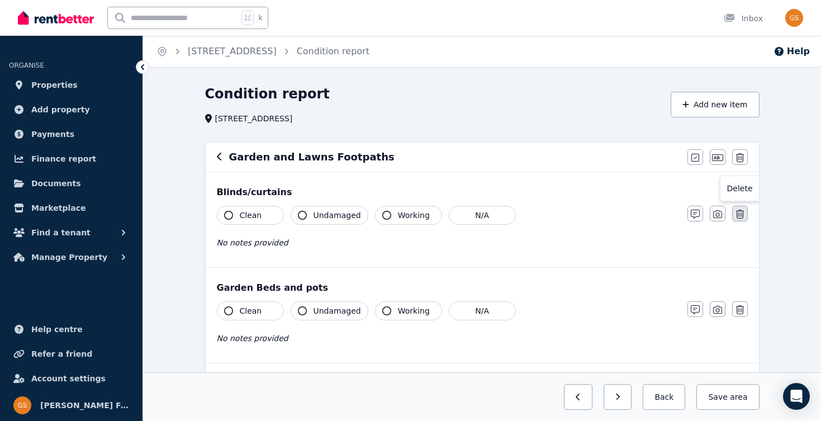
click at [742, 214] on icon "button" at bounding box center [740, 214] width 8 height 9
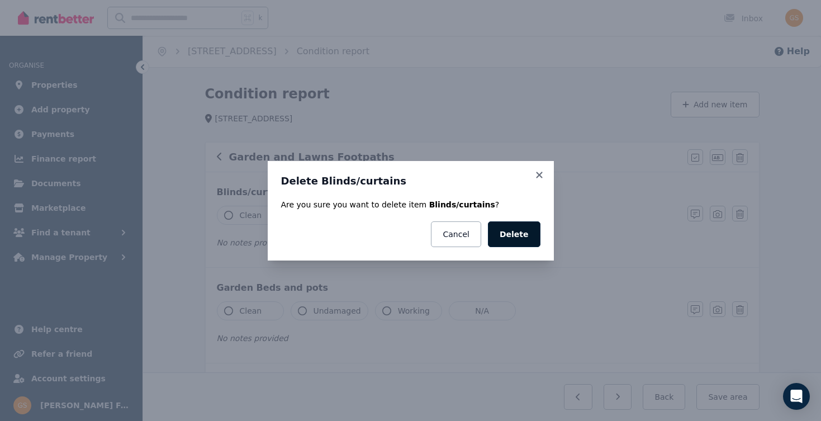
click at [517, 233] on button "Delete" at bounding box center [514, 234] width 53 height 26
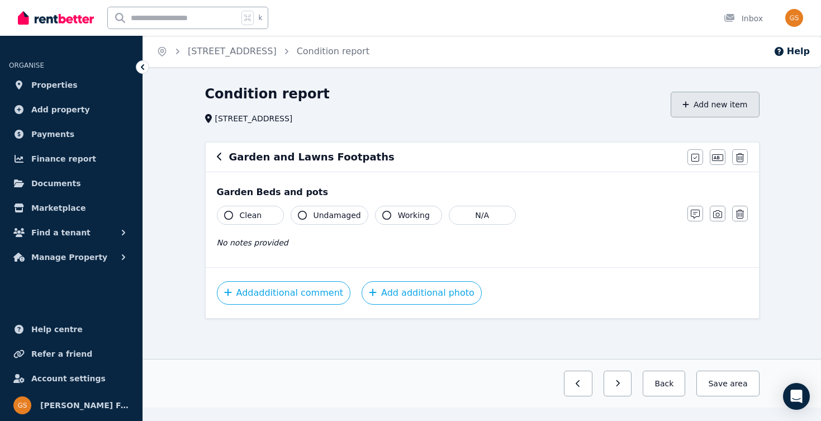
click at [741, 103] on button "Add new item" at bounding box center [715, 105] width 89 height 26
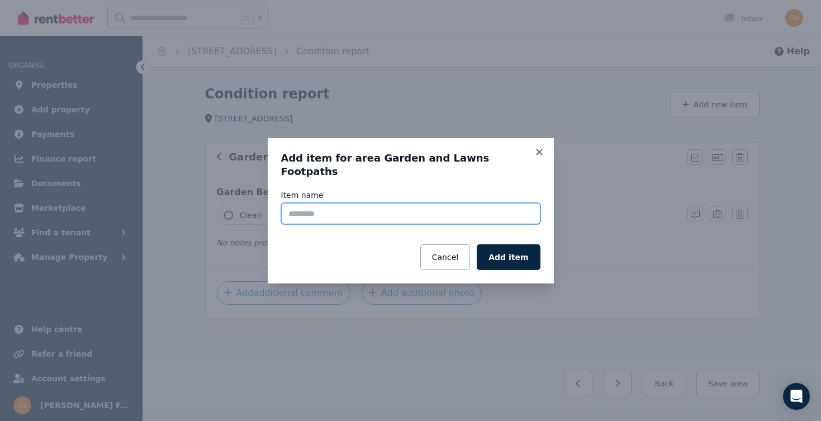
click at [447, 206] on input "Item name" at bounding box center [410, 213] width 259 height 21
type input "*****"
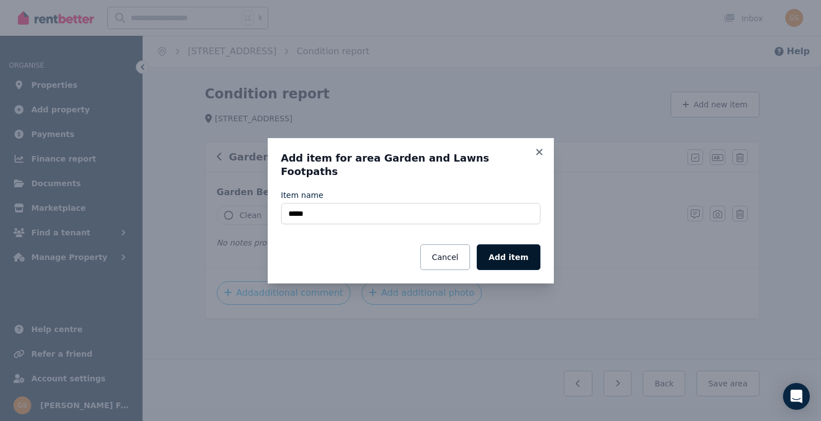
click at [511, 253] on button "Add item" at bounding box center [508, 257] width 63 height 26
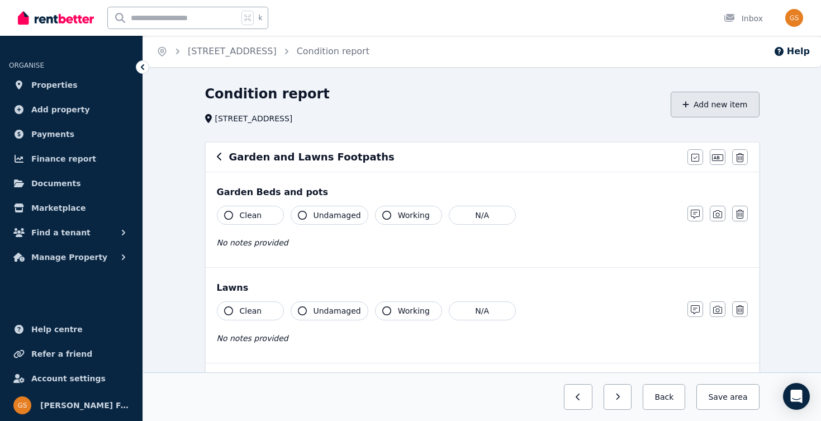
click at [714, 105] on button "Add new item" at bounding box center [715, 105] width 89 height 26
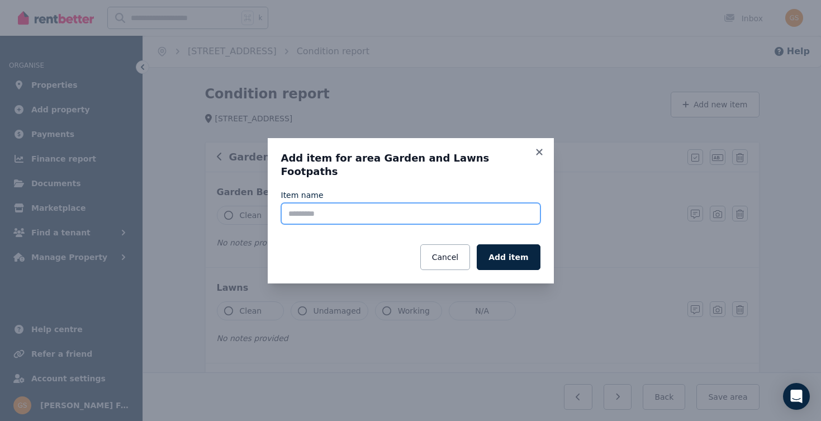
click at [427, 203] on input "Item name" at bounding box center [410, 213] width 259 height 21
type input "*********"
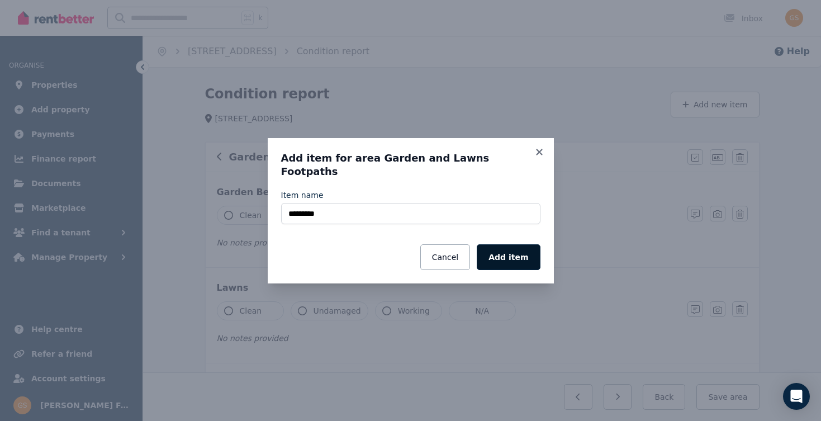
click at [522, 248] on button "Add item" at bounding box center [508, 257] width 63 height 26
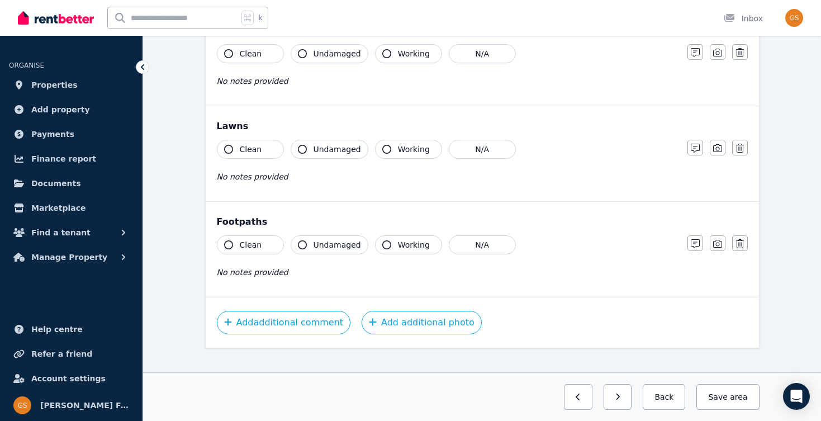
scroll to position [169, 0]
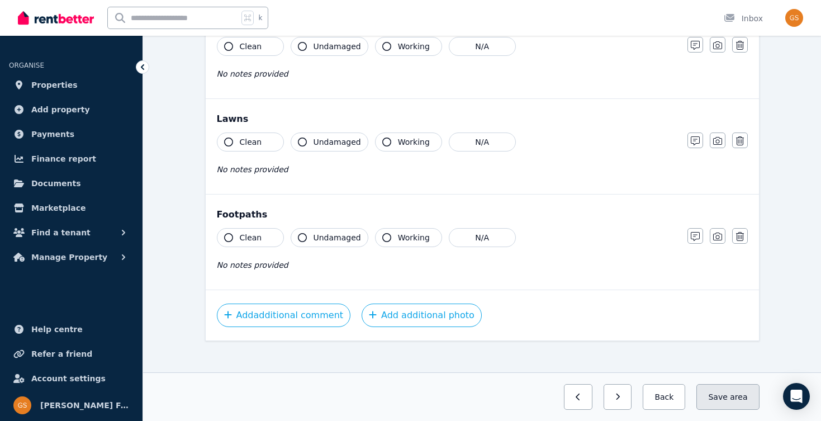
click at [726, 400] on button "Save area" at bounding box center [728, 397] width 63 height 26
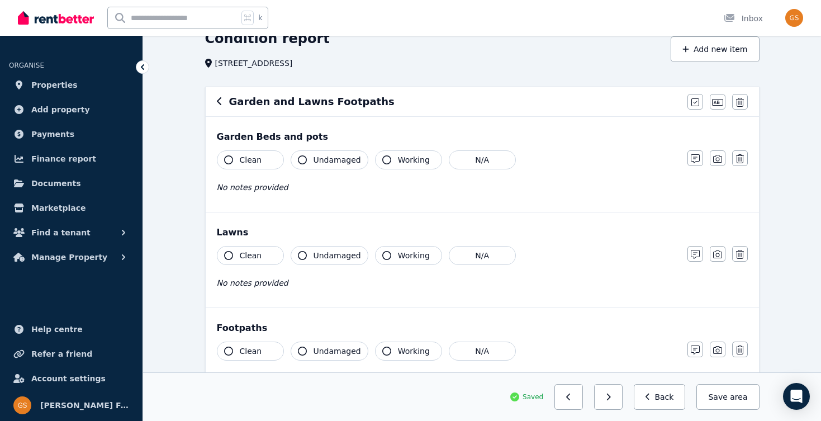
scroll to position [0, 0]
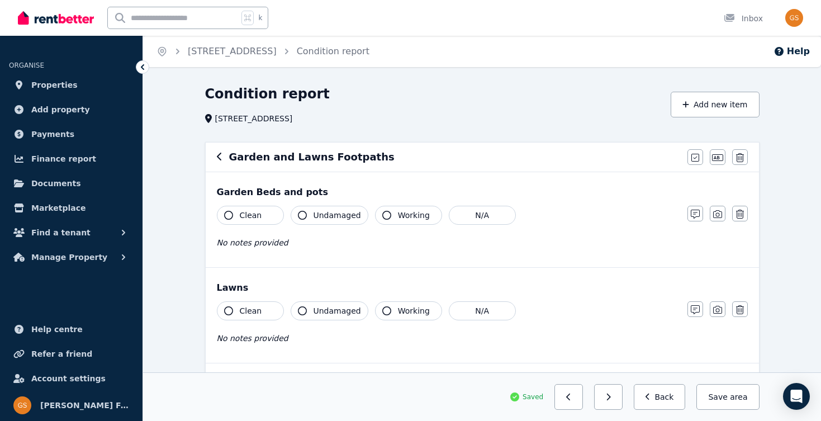
click at [217, 157] on icon "button" at bounding box center [219, 157] width 4 height 8
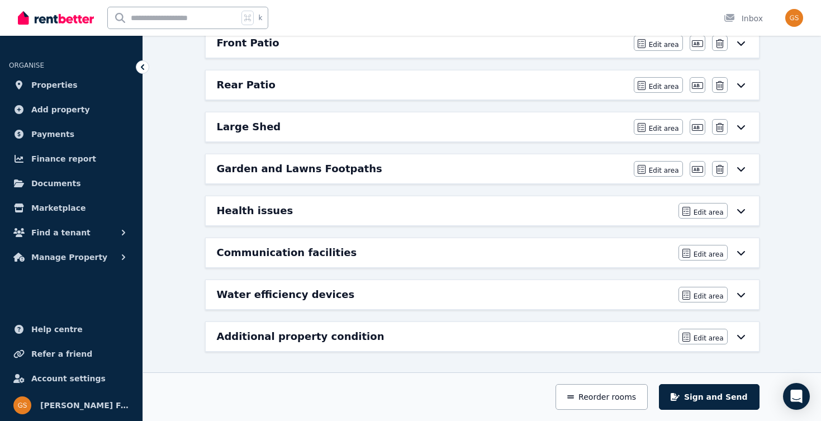
scroll to position [419, 0]
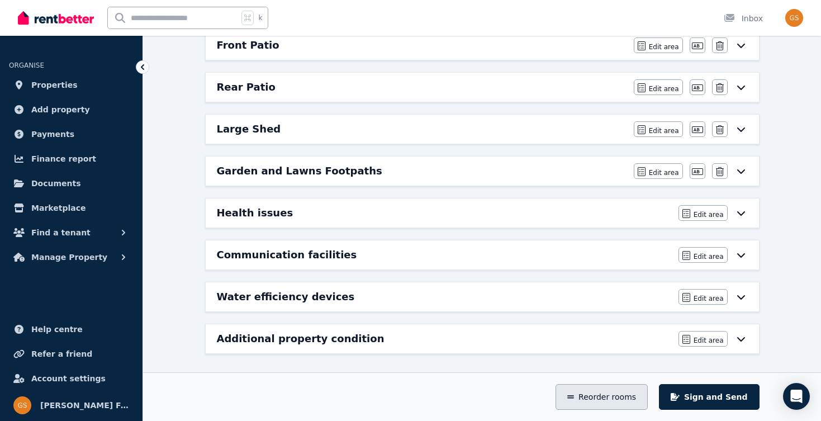
click at [610, 392] on button "Reorder rooms" at bounding box center [602, 397] width 92 height 26
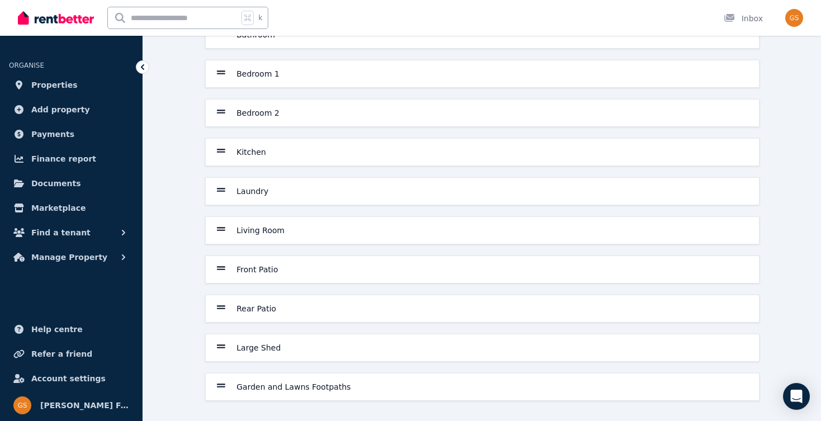
scroll to position [101, 0]
drag, startPoint x: 332, startPoint y: 271, endPoint x: 304, endPoint y: 269, distance: 28.0
click at [304, 269] on div "Front Patio" at bounding box center [482, 269] width 531 height 13
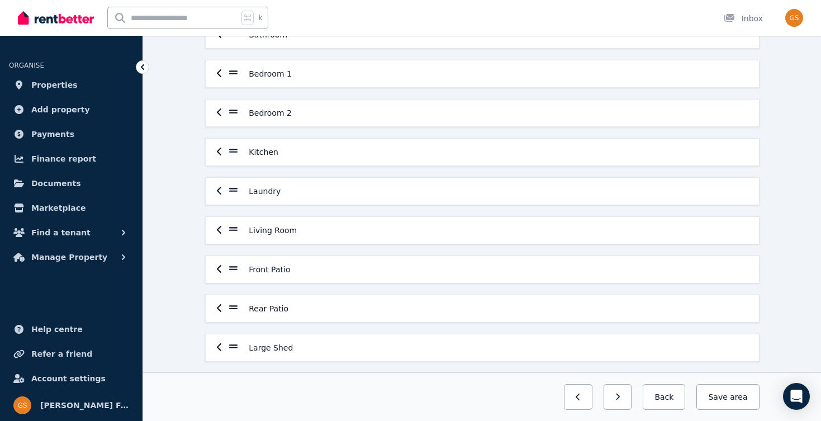
scroll to position [150, 0]
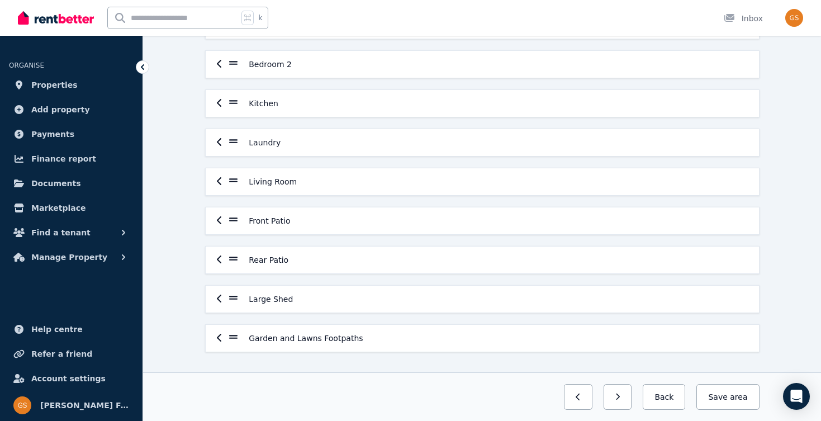
click at [217, 222] on icon "button" at bounding box center [220, 220] width 6 height 9
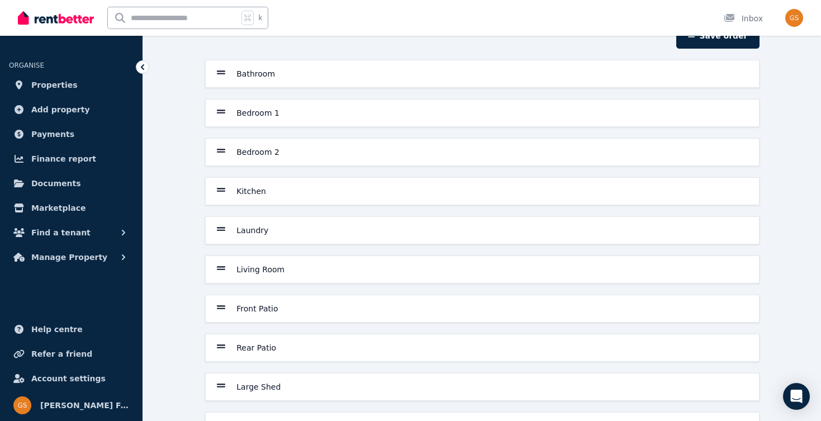
scroll to position [101, 0]
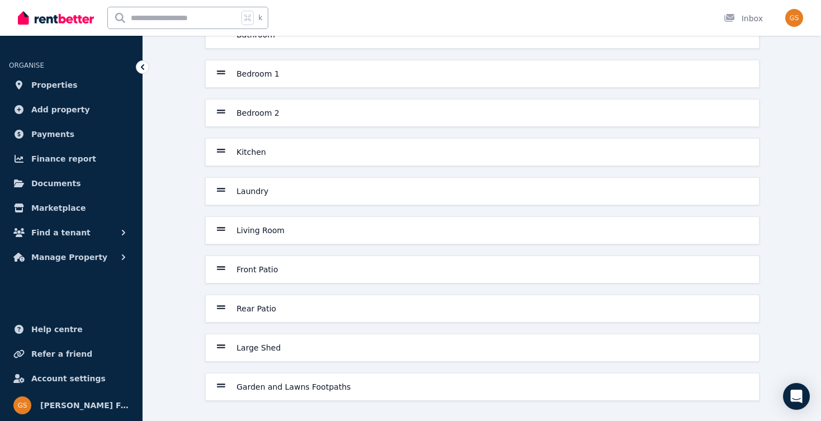
click at [224, 268] on icon at bounding box center [221, 268] width 9 height 10
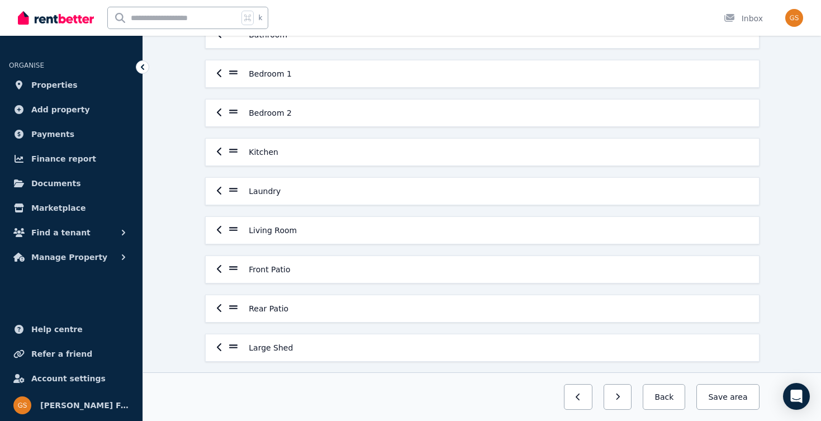
drag, startPoint x: 218, startPoint y: 268, endPoint x: 213, endPoint y: 215, distance: 53.3
click at [213, 214] on div "Bathroom Bedroom 1 Bedroom 2 Kitchen Laundry Living Room Front Patio Rear Patio…" at bounding box center [483, 211] width 564 height 380
drag, startPoint x: 220, startPoint y: 271, endPoint x: 267, endPoint y: 271, distance: 47.0
click at [267, 271] on div "Front Patio" at bounding box center [482, 269] width 531 height 13
click at [281, 271] on h6 "Front Patio" at bounding box center [269, 269] width 41 height 11
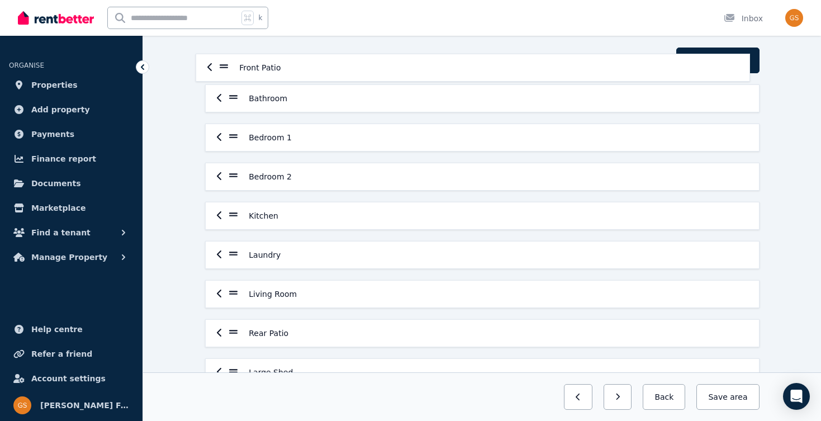
scroll to position [0, 0]
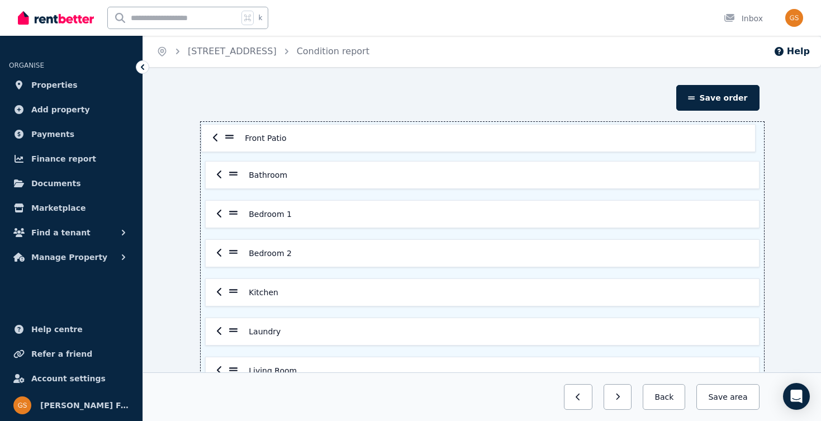
drag, startPoint x: 231, startPoint y: 268, endPoint x: 225, endPoint y: 134, distance: 134.3
click at [225, 134] on div "Bathroom Bedroom 1 Bedroom 2 Kitchen Laundry Living Room Front Patio Rear Patio…" at bounding box center [483, 312] width 564 height 380
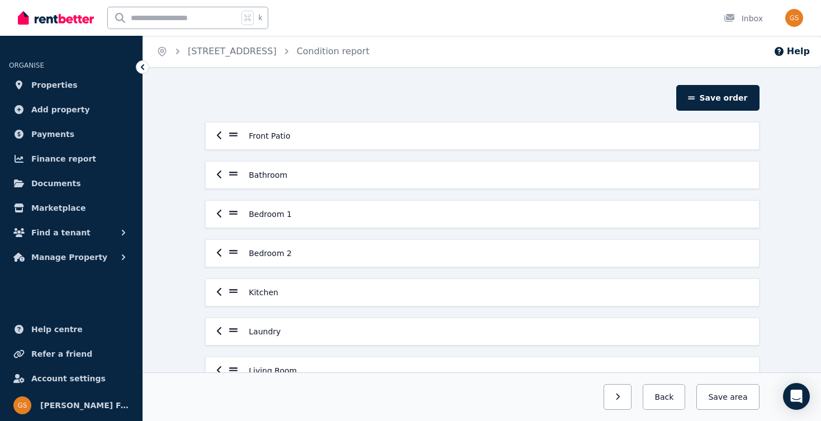
drag, startPoint x: 217, startPoint y: 216, endPoint x: 212, endPoint y: 173, distance: 44.0
click at [212, 173] on div "Front Patio Bathroom Bedroom 1 Bedroom 2 Kitchen Laundry Living Room Rear Patio…" at bounding box center [483, 312] width 564 height 380
drag, startPoint x: 257, startPoint y: 214, endPoint x: 257, endPoint y: 178, distance: 35.2
click at [257, 178] on div "Front Patio Bathroom Bedroom 1 Bedroom 2 Kitchen Laundry Living Room Rear Patio…" at bounding box center [483, 312] width 564 height 380
click at [237, 212] on icon at bounding box center [233, 213] width 9 height 4
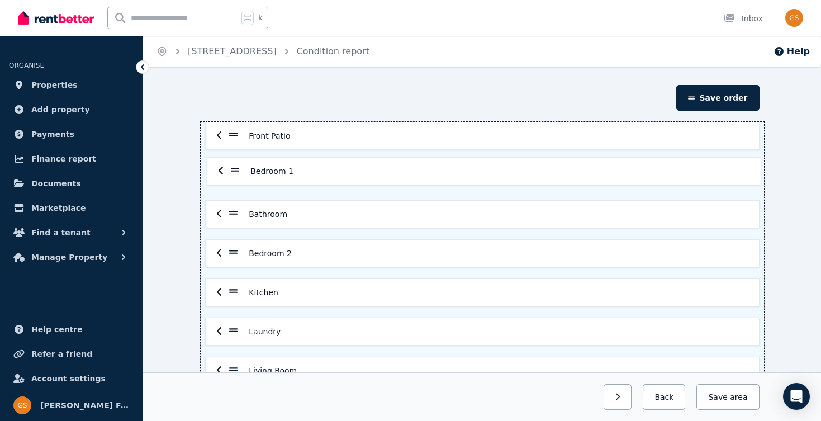
drag, startPoint x: 233, startPoint y: 214, endPoint x: 234, endPoint y: 168, distance: 46.4
click at [234, 168] on div "Front Patio Bathroom Bedroom 1 Bedroom 2 Kitchen Laundry Living Room Rear Patio…" at bounding box center [483, 312] width 564 height 380
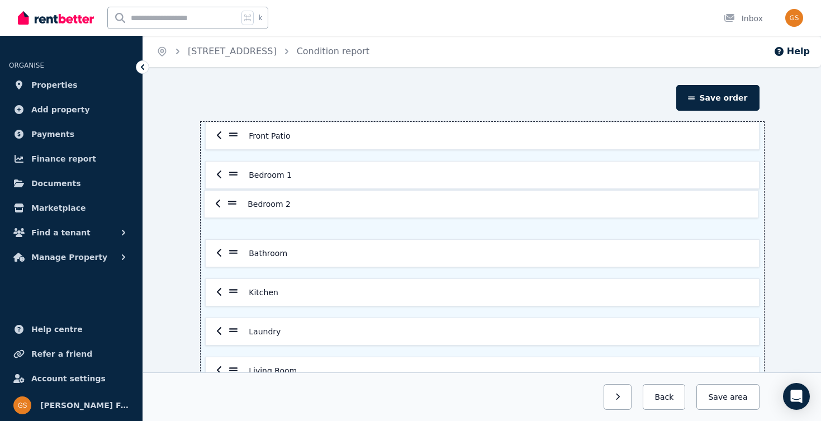
drag, startPoint x: 234, startPoint y: 253, endPoint x: 234, endPoint y: 202, distance: 50.9
click at [234, 201] on div "Front Patio Bedroom 1 Bathroom Bedroom 2 Kitchen Laundry Living Room Rear Patio…" at bounding box center [483, 312] width 564 height 380
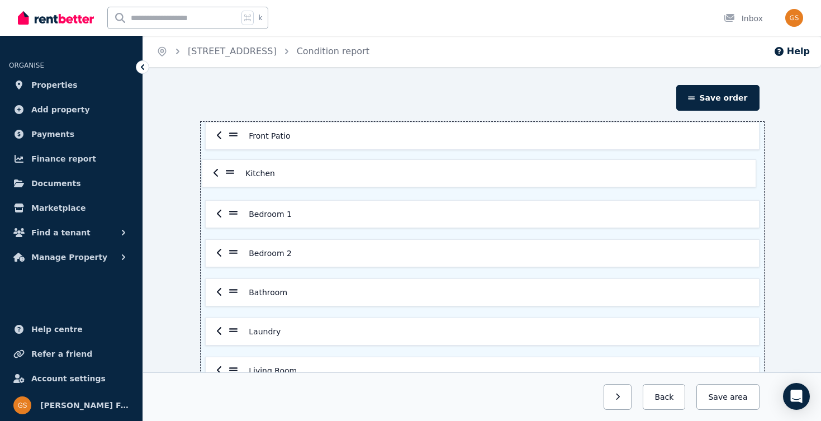
drag, startPoint x: 233, startPoint y: 294, endPoint x: 229, endPoint y: 171, distance: 123.0
click at [229, 171] on div "Front Patio Bedroom 1 Bedroom 2 Bathroom Kitchen Laundry Living Room Rear Patio…" at bounding box center [483, 312] width 564 height 380
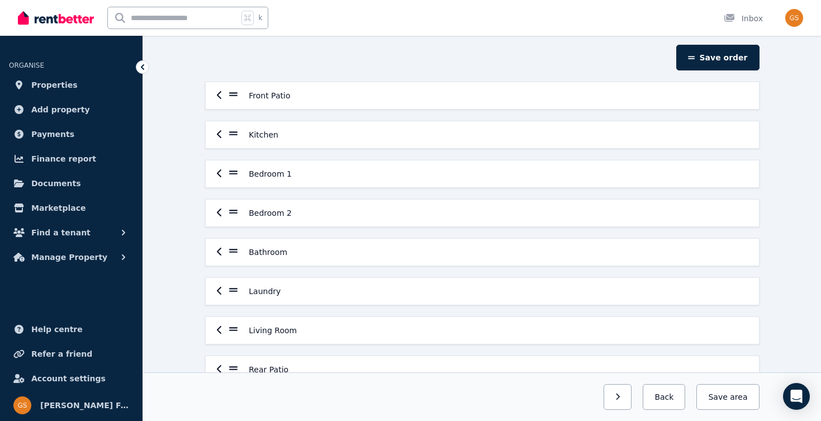
scroll to position [41, 0]
drag, startPoint x: 219, startPoint y: 292, endPoint x: 220, endPoint y: 208, distance: 83.9
click at [220, 208] on div "Front Patio Kitchen Bedroom 1 Bedroom 2 Bathroom Laundry Living Room Rear Patio…" at bounding box center [483, 271] width 564 height 380
drag, startPoint x: 233, startPoint y: 290, endPoint x: 236, endPoint y: 217, distance: 72.2
click at [236, 217] on div "Front Patio Kitchen Bedroom 1 Bedroom 2 Bathroom Laundry Living Room Rear Patio…" at bounding box center [483, 271] width 564 height 380
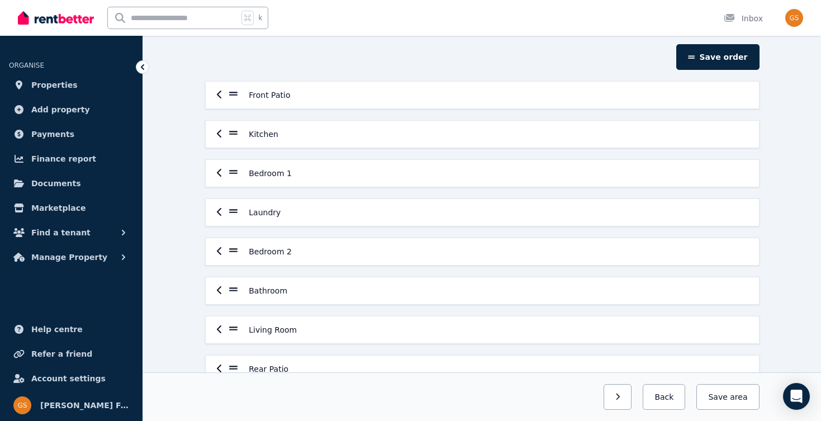
drag, startPoint x: 219, startPoint y: 329, endPoint x: 217, endPoint y: 202, distance: 126.9
click at [217, 202] on div "Front Patio Kitchen Bedroom 1 Laundry Bedroom 2 Bathroom Living Room Rear Patio…" at bounding box center [483, 271] width 564 height 380
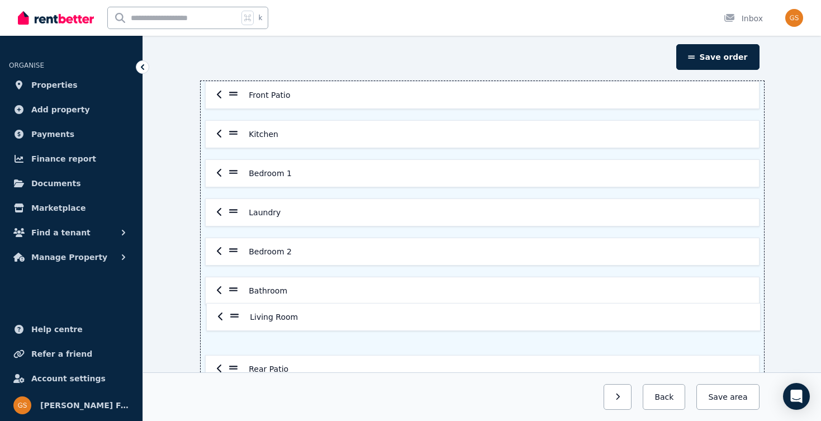
drag, startPoint x: 233, startPoint y: 330, endPoint x: 236, endPoint y: 240, distance: 90.6
click at [236, 240] on div "Front Patio Kitchen Bedroom 1 Laundry Bedroom 2 Bathroom Living Room Rear Patio…" at bounding box center [483, 271] width 564 height 380
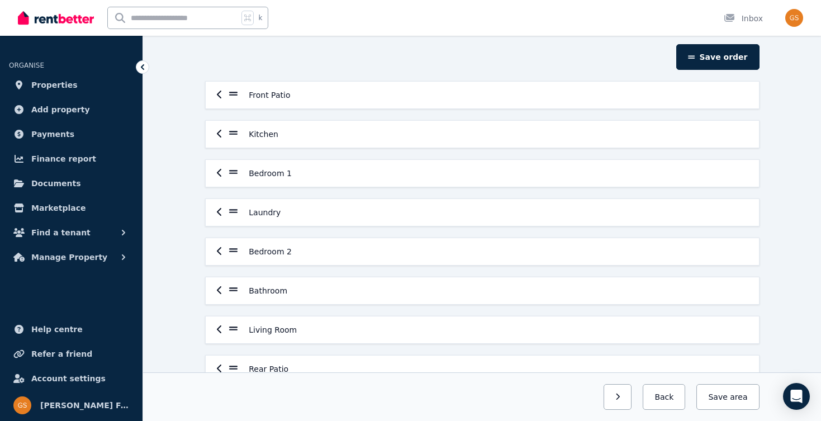
click at [218, 328] on icon "button" at bounding box center [219, 329] width 4 height 8
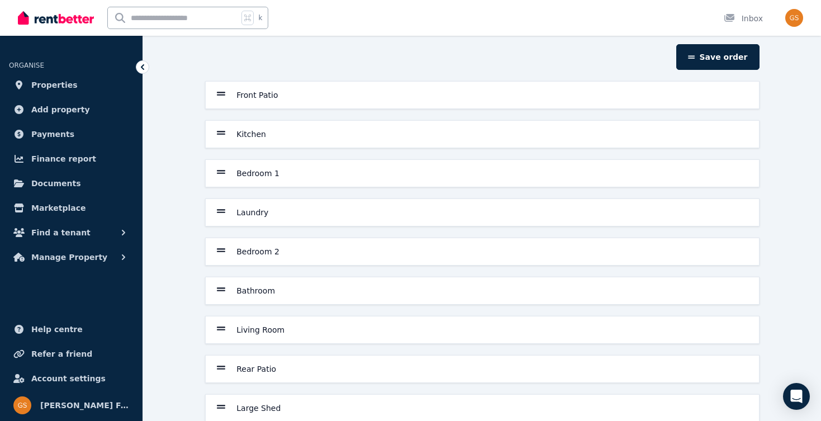
click at [218, 328] on icon at bounding box center [221, 329] width 9 height 4
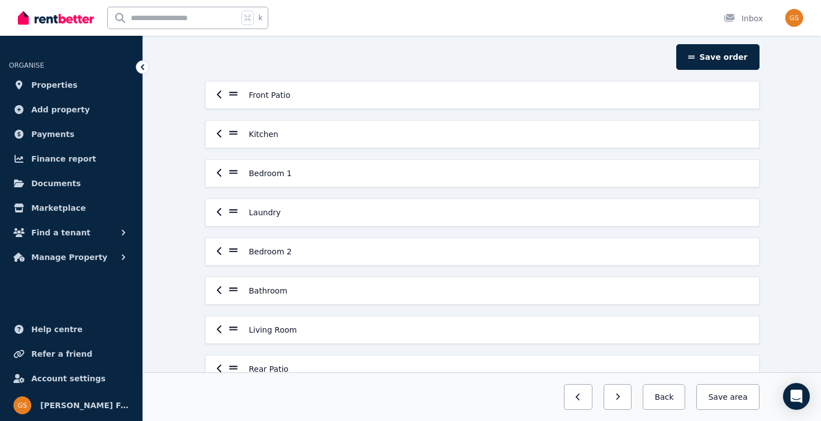
drag, startPoint x: 220, startPoint y: 329, endPoint x: 202, endPoint y: 331, distance: 18.5
click at [202, 331] on div "Front Patio Kitchen Bedroom 1 Laundry Bedroom 2 Bathroom Living Room Rear Patio…" at bounding box center [483, 271] width 564 height 380
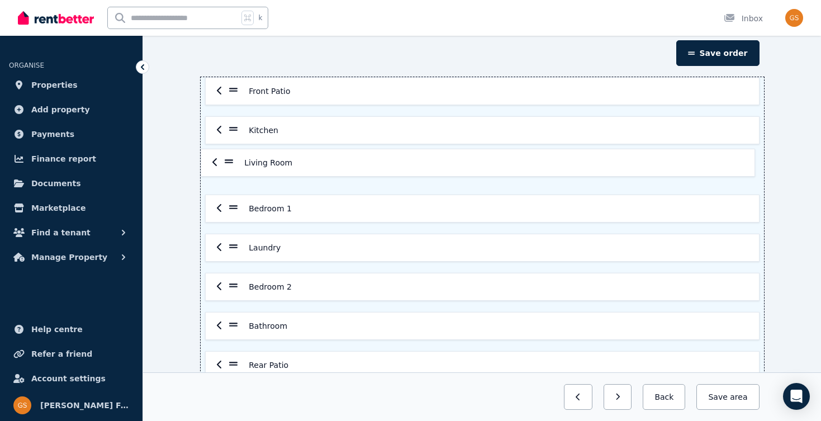
drag, startPoint x: 234, startPoint y: 329, endPoint x: 229, endPoint y: 159, distance: 169.5
click at [229, 159] on div "Front Patio Kitchen Bedroom 1 Laundry Bedroom 2 Bathroom Living Room Rear Patio…" at bounding box center [483, 267] width 564 height 380
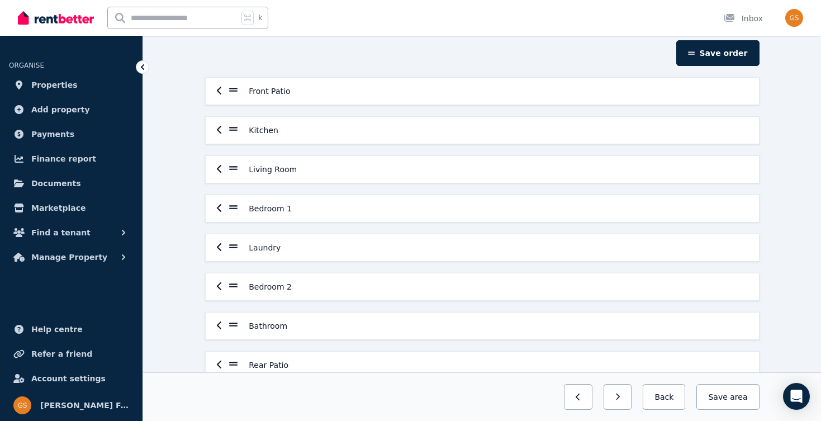
scroll to position [47, 0]
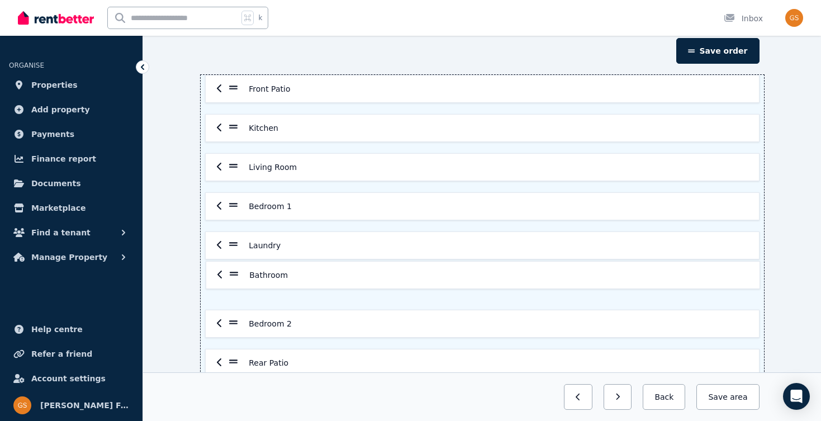
drag, startPoint x: 235, startPoint y: 325, endPoint x: 236, endPoint y: 271, distance: 54.2
click at [236, 271] on div "Front Patio Kitchen Living Room Bedroom 1 Laundry Bedroom 2 Bathroom Rear Patio…" at bounding box center [483, 265] width 564 height 380
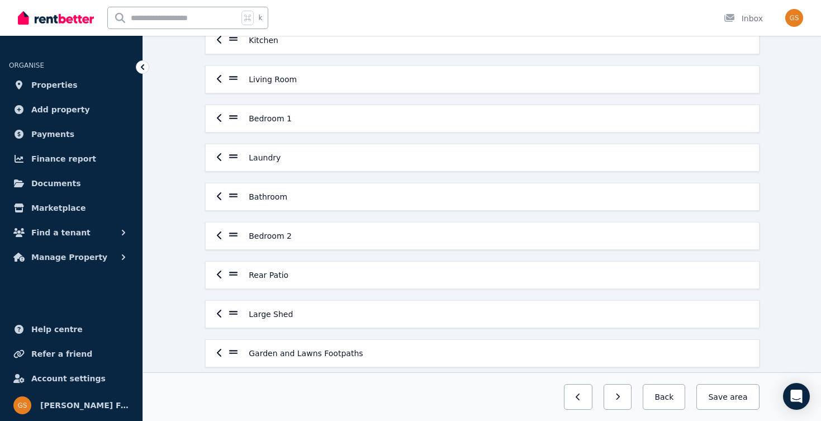
scroll to position [137, 0]
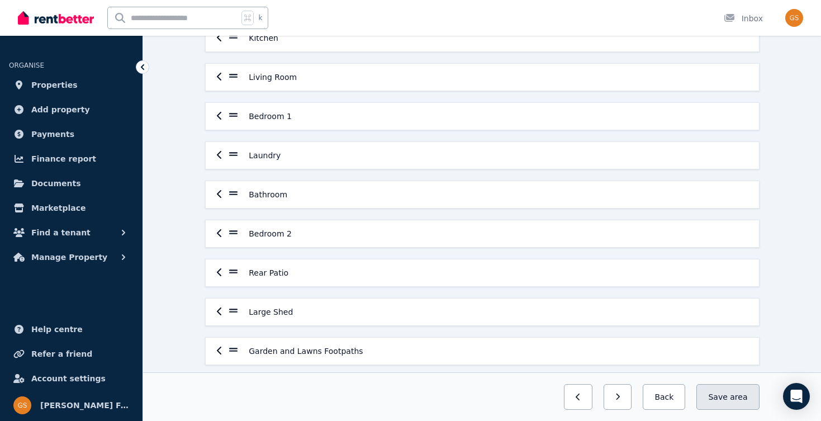
click at [735, 394] on span "area" at bounding box center [738, 396] width 17 height 11
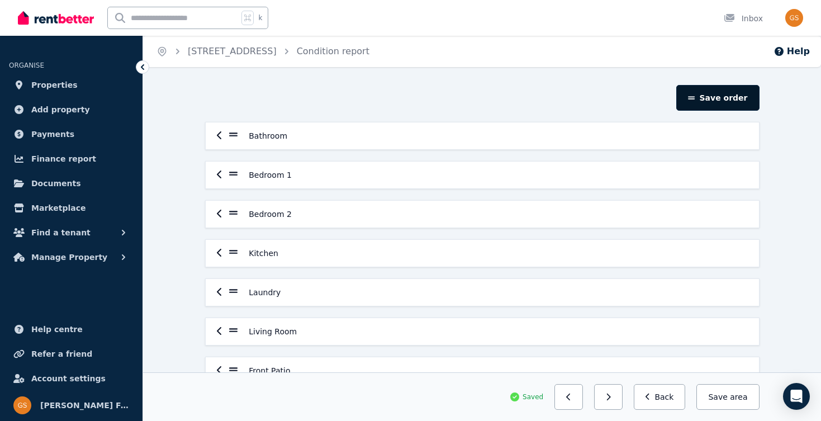
click at [729, 98] on button "Save order" at bounding box center [717, 98] width 83 height 26
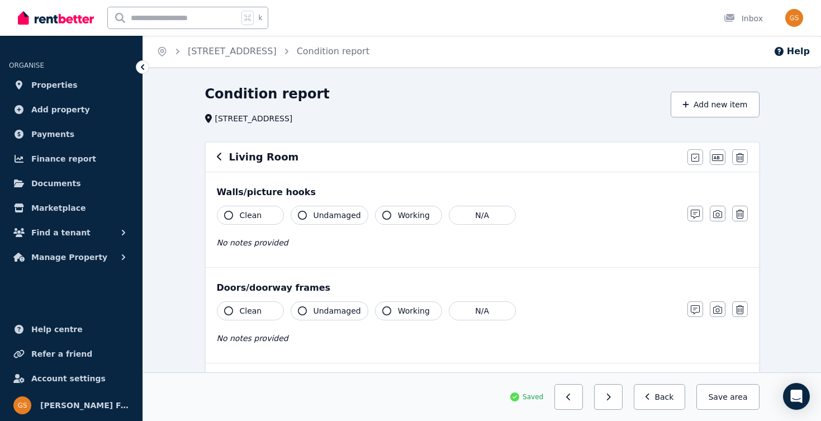
click at [220, 157] on icon "button" at bounding box center [220, 156] width 6 height 9
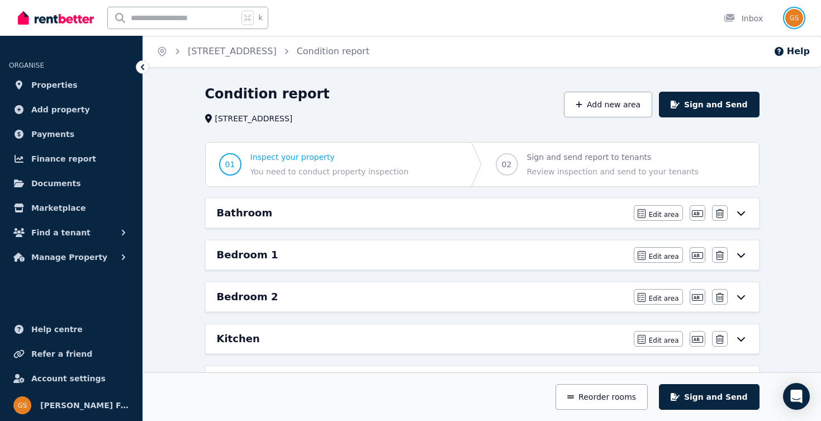
click at [796, 17] on img "button" at bounding box center [794, 18] width 18 height 18
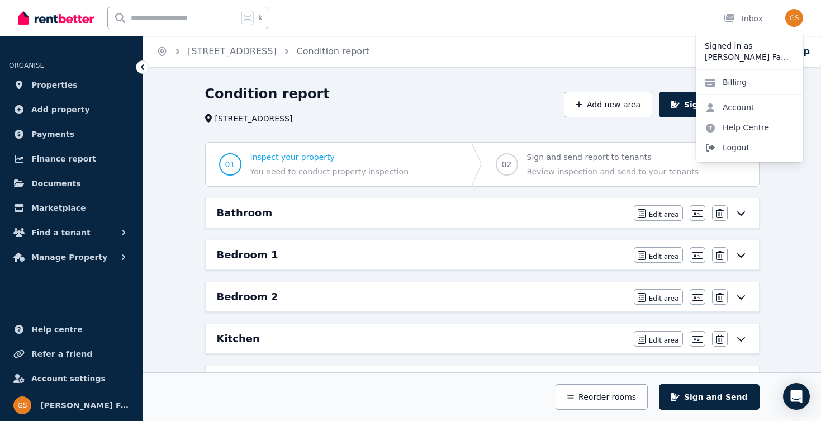
click at [738, 148] on span "Logout" at bounding box center [749, 148] width 107 height 20
